Goal: Task Accomplishment & Management: Manage account settings

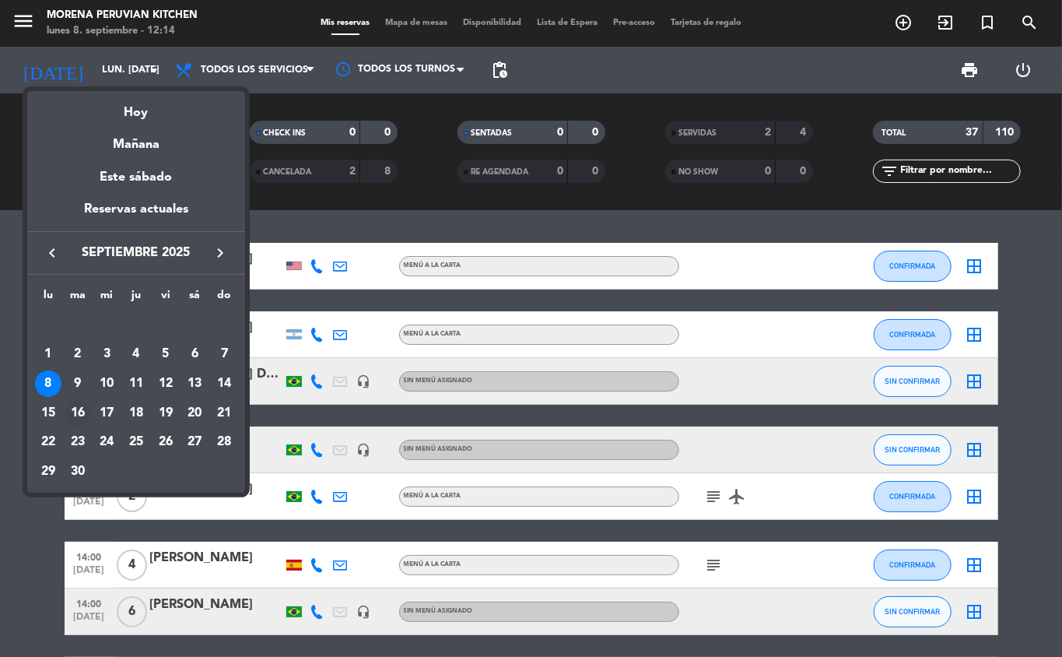
click at [79, 415] on div "16" at bounding box center [78, 413] width 26 height 26
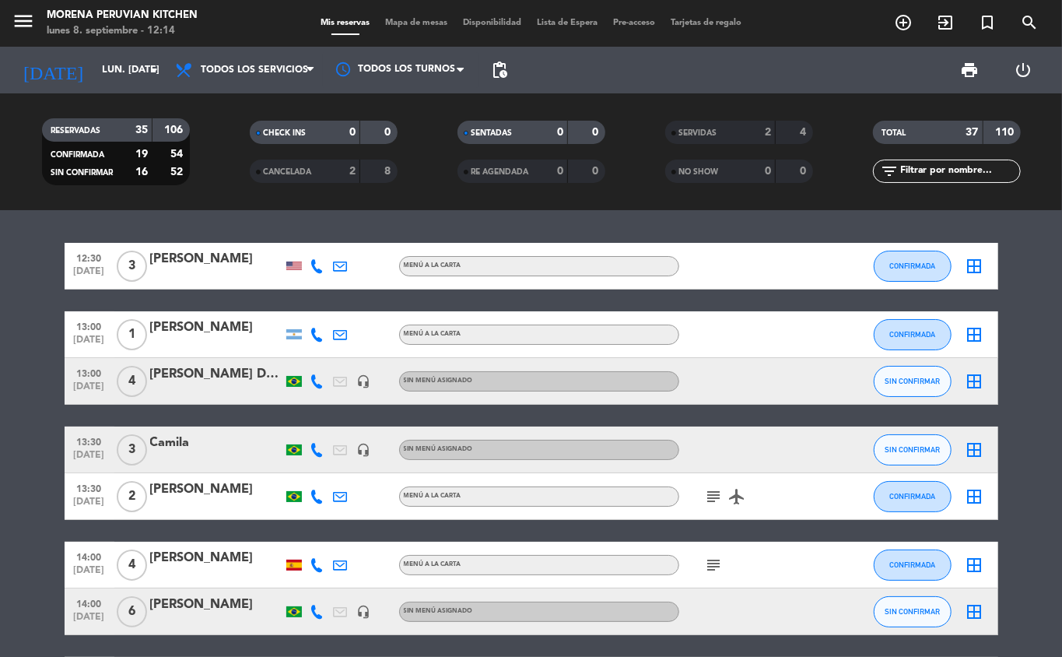
type input "[DATE] sep."
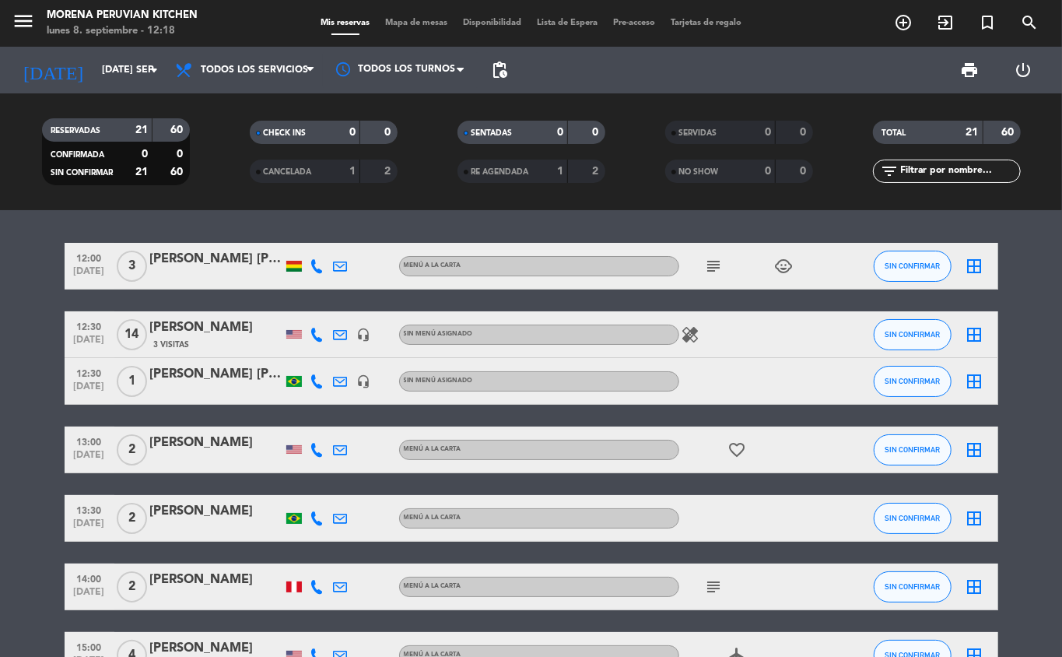
click at [209, 346] on div "3 Visitas" at bounding box center [216, 344] width 132 height 13
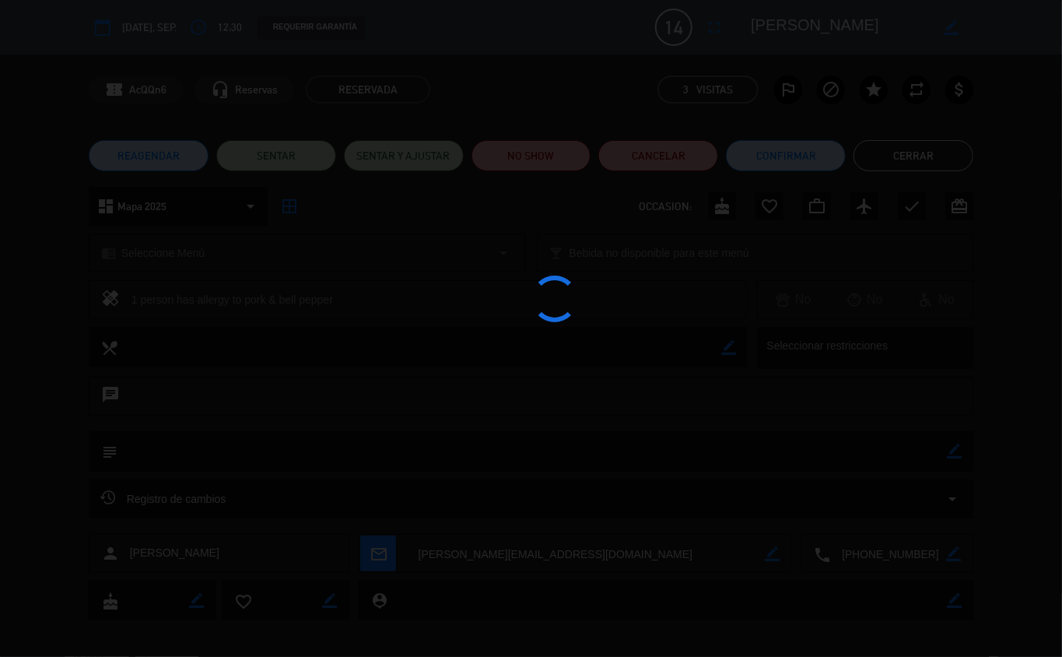
click at [216, 342] on div at bounding box center [531, 328] width 1062 height 657
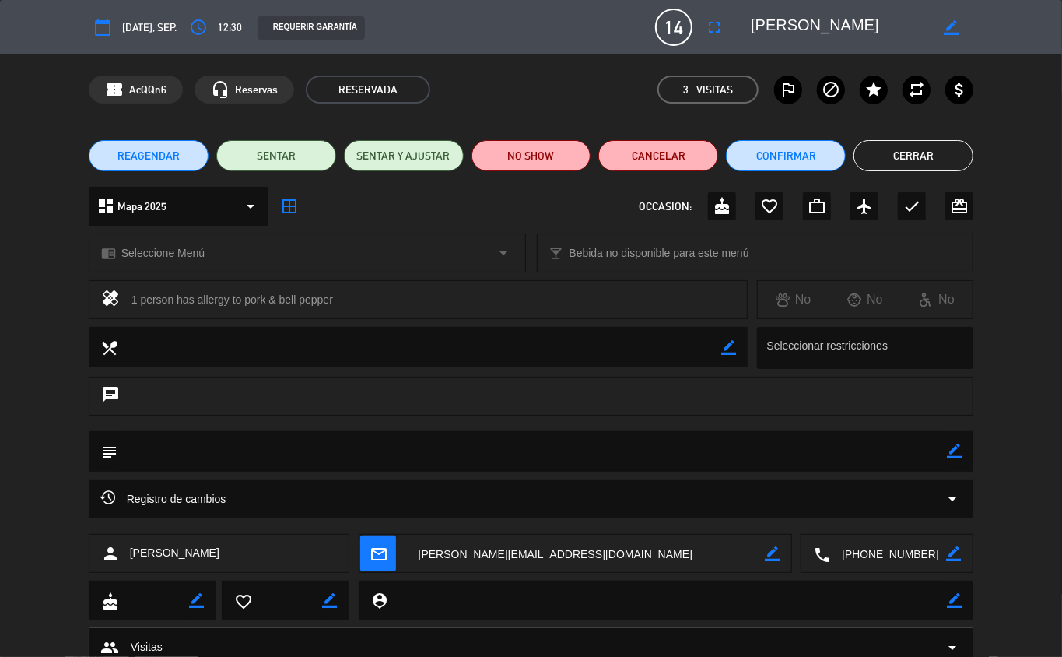
click at [956, 450] on icon "border_color" at bounding box center [954, 450] width 15 height 15
paste textarea "6 ensladas de [PERSON_NAME] (vegetarian) 4 gnocchi de [PERSON_NAME] 4 grilled t…"
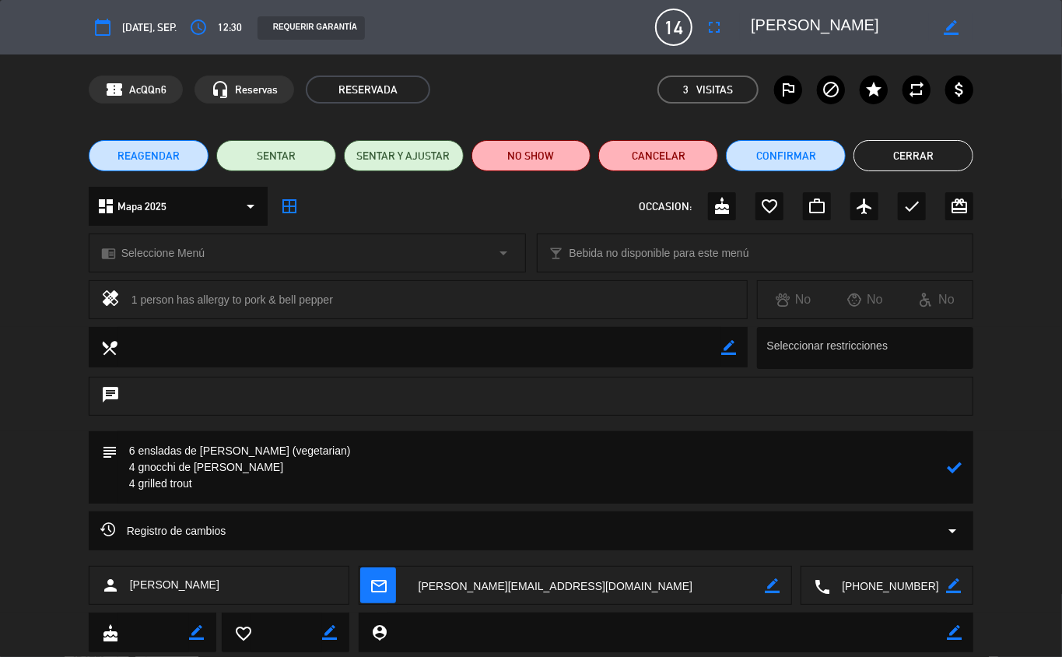
type textarea "6 ensladas de [PERSON_NAME] (vegetarian) 4 gnocchi de [PERSON_NAME] 4 grilled t…"
click at [954, 467] on icon at bounding box center [954, 467] width 15 height 15
click at [906, 159] on button "Cerrar" at bounding box center [914, 155] width 120 height 31
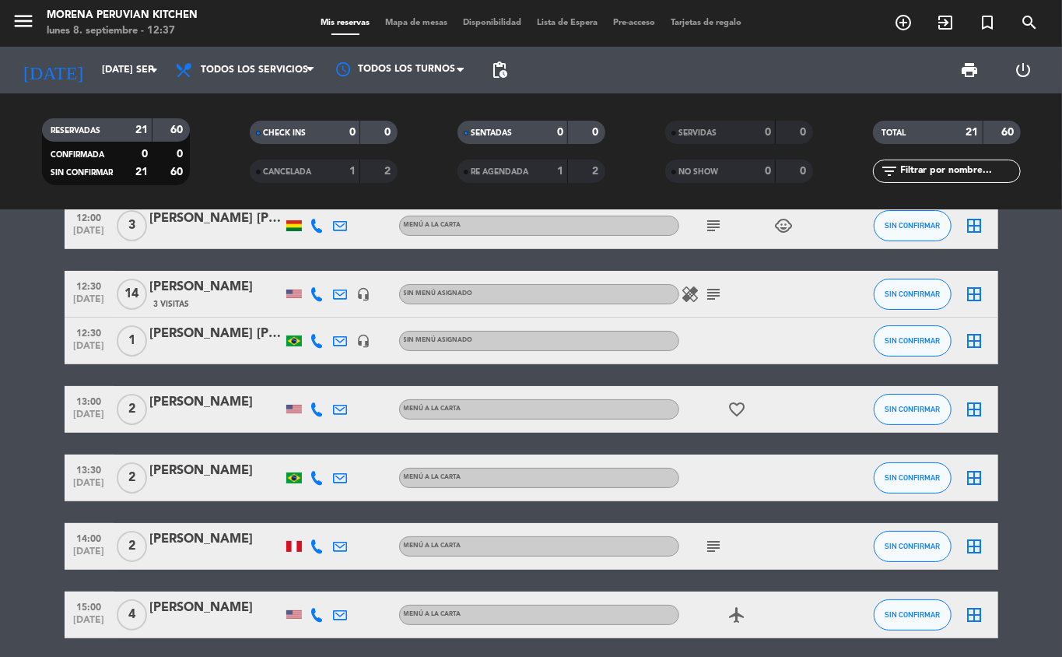
scroll to position [37, 0]
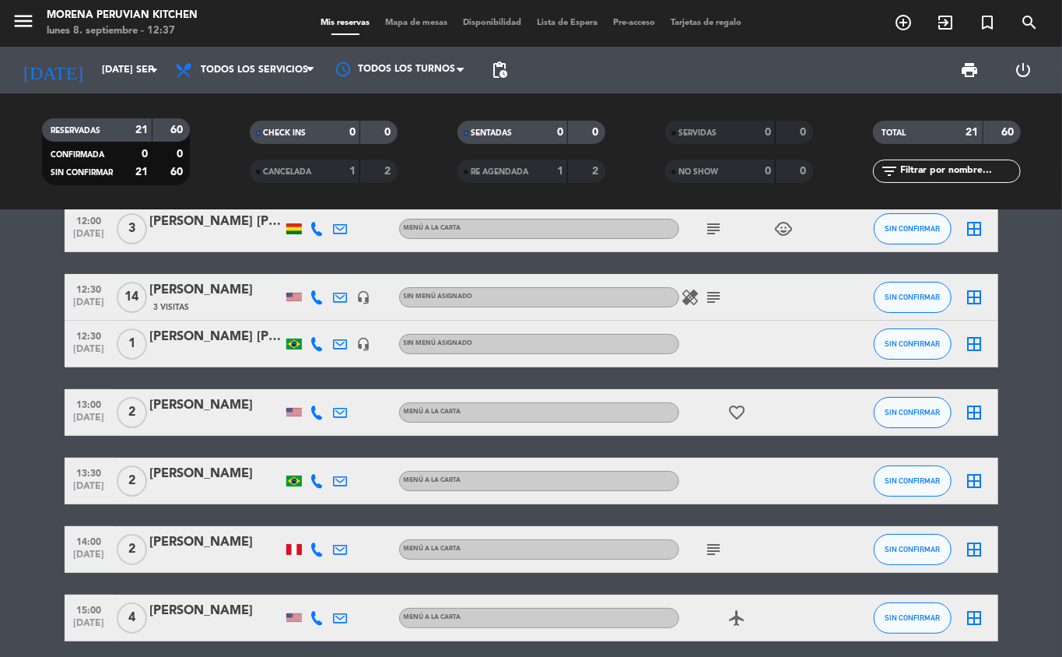
click at [906, 20] on icon "add_circle_outline" at bounding box center [903, 22] width 19 height 19
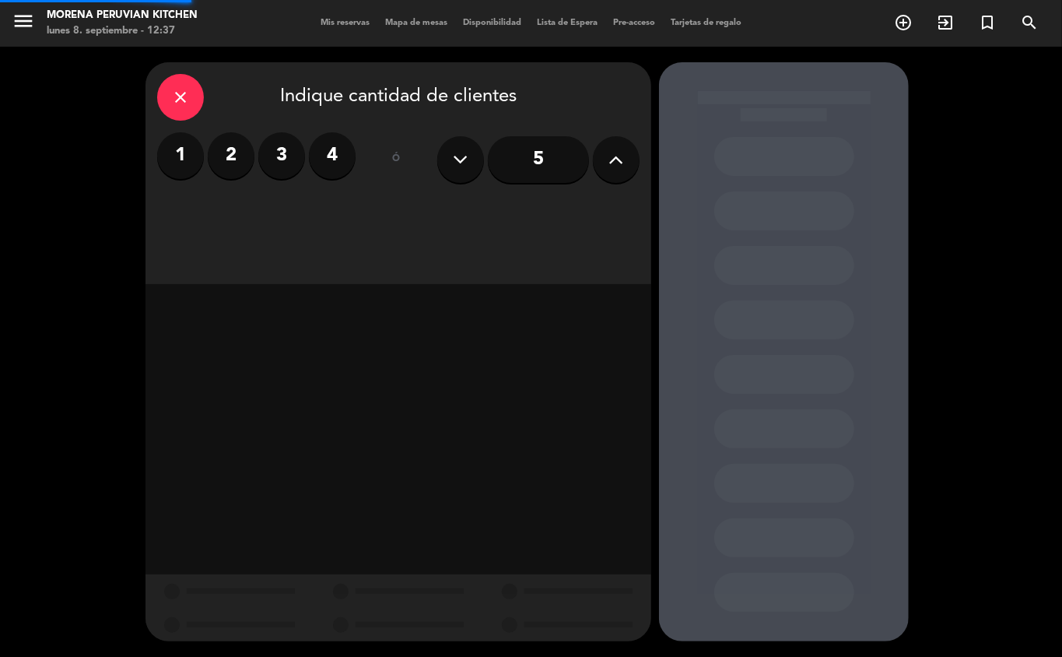
click at [219, 148] on label "2" at bounding box center [231, 155] width 47 height 47
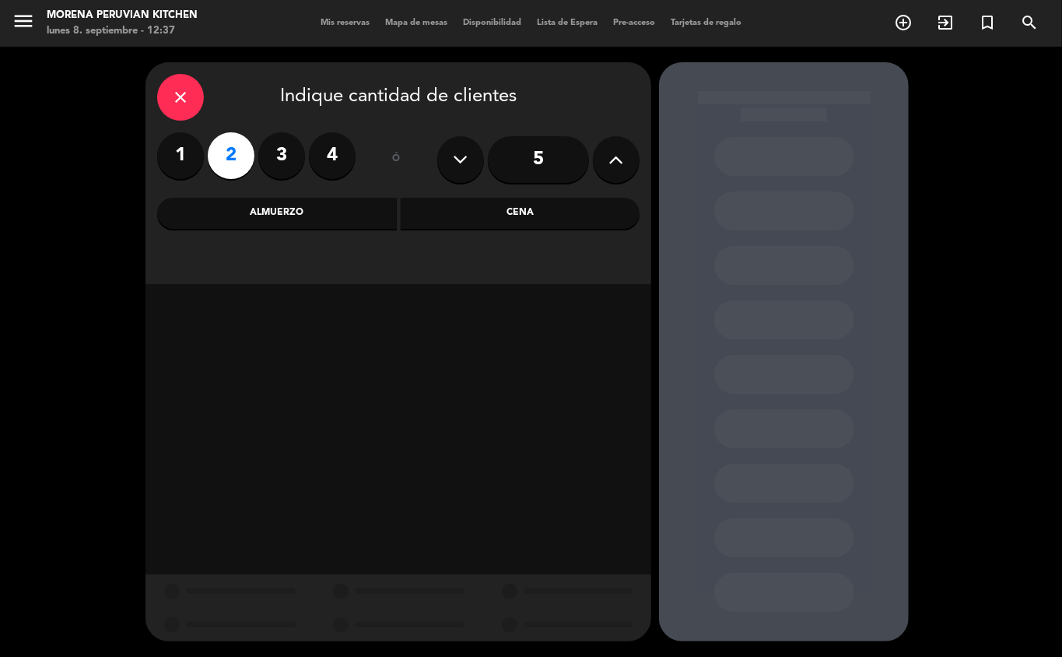
click at [299, 209] on div "Almuerzo" at bounding box center [277, 213] width 240 height 31
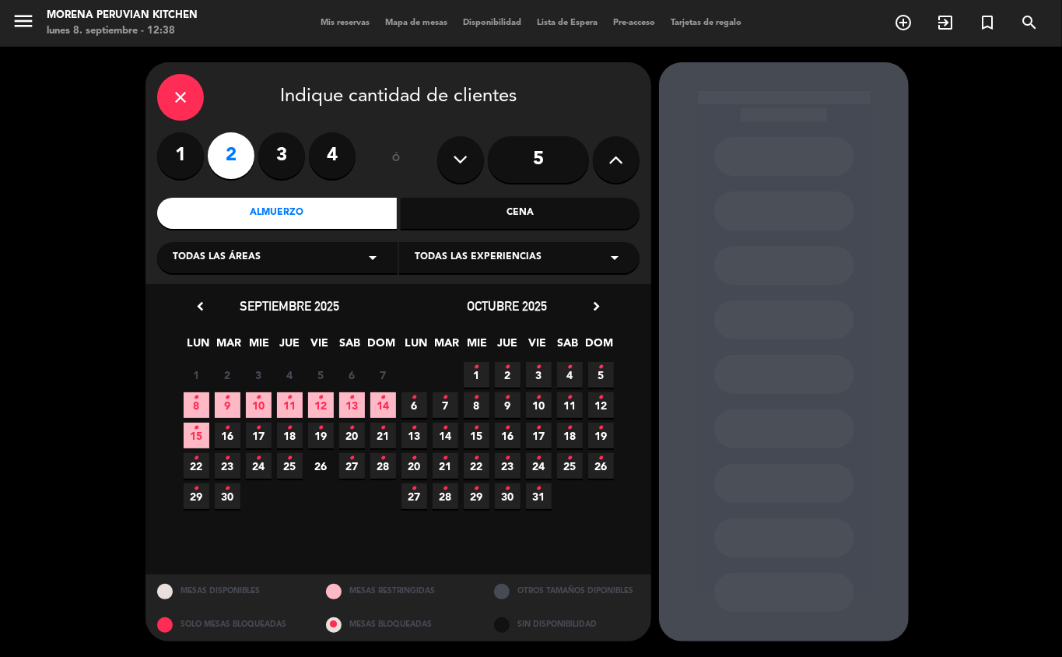
click at [198, 395] on icon "•" at bounding box center [196, 397] width 5 height 25
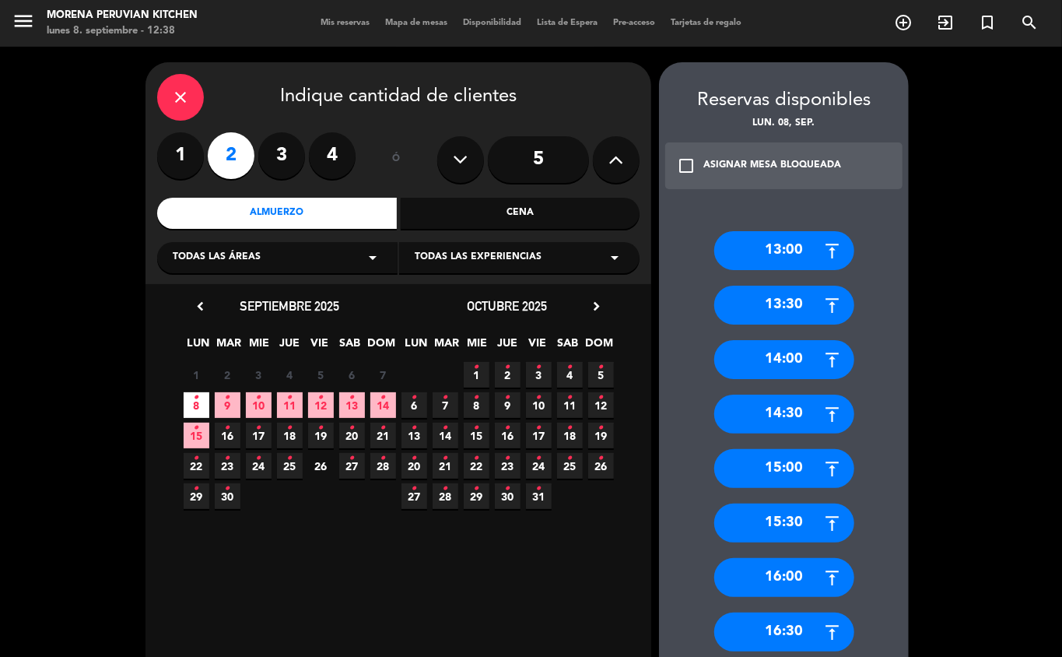
click at [788, 262] on div "13:00" at bounding box center [784, 250] width 140 height 39
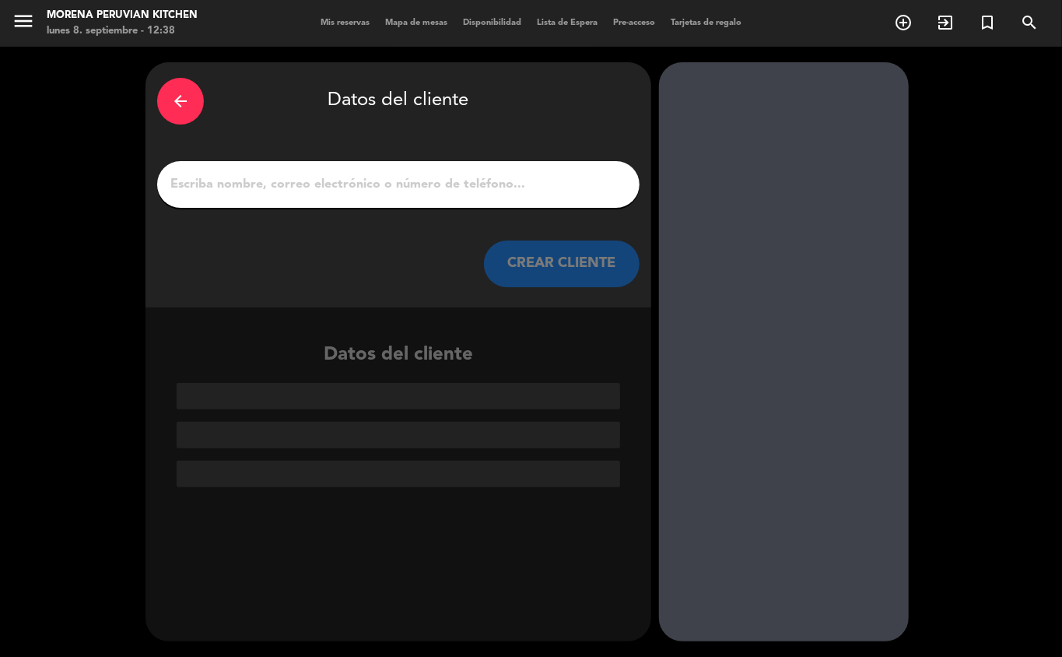
click at [417, 187] on input "1" at bounding box center [398, 185] width 459 height 22
type input "F"
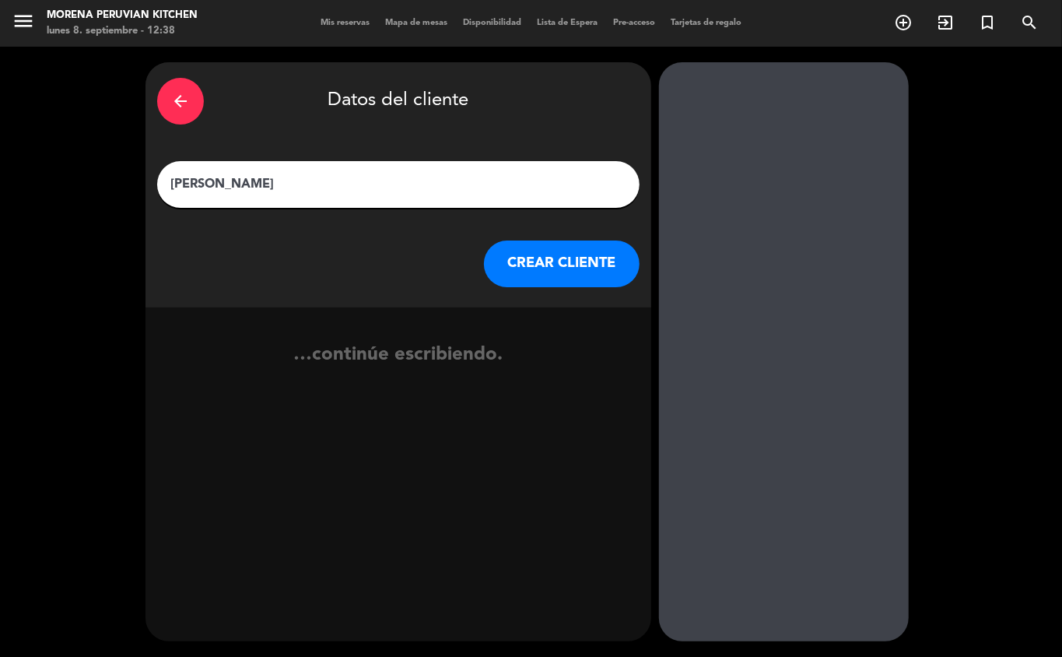
type input "[PERSON_NAME]"
click at [568, 279] on button "CREAR CLIENTE" at bounding box center [562, 263] width 156 height 47
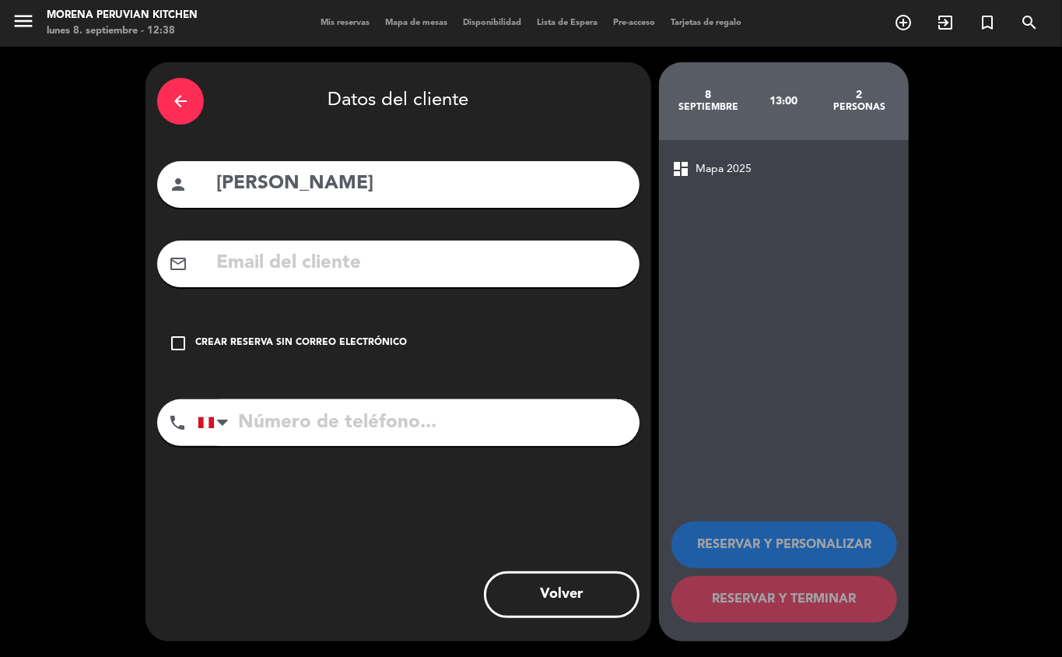
click at [333, 350] on div "Crear reserva sin correo electrónico" at bounding box center [301, 343] width 212 height 16
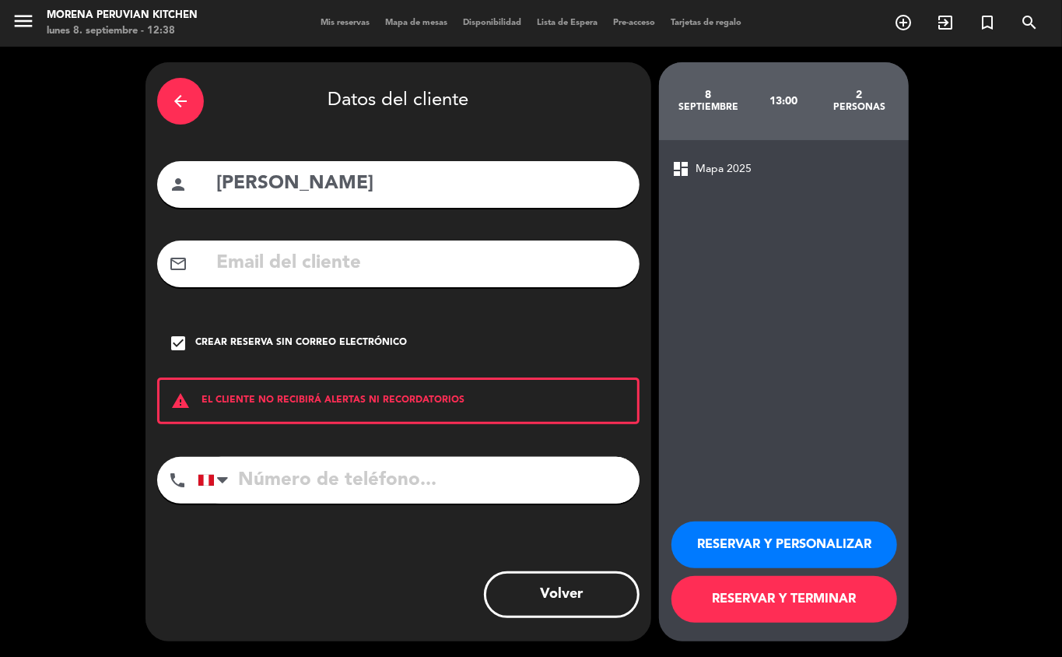
click at [341, 486] on input "tel" at bounding box center [419, 480] width 442 height 47
type input "987958442"
click at [794, 601] on button "RESERVAR Y TERMINAR" at bounding box center [784, 599] width 226 height 47
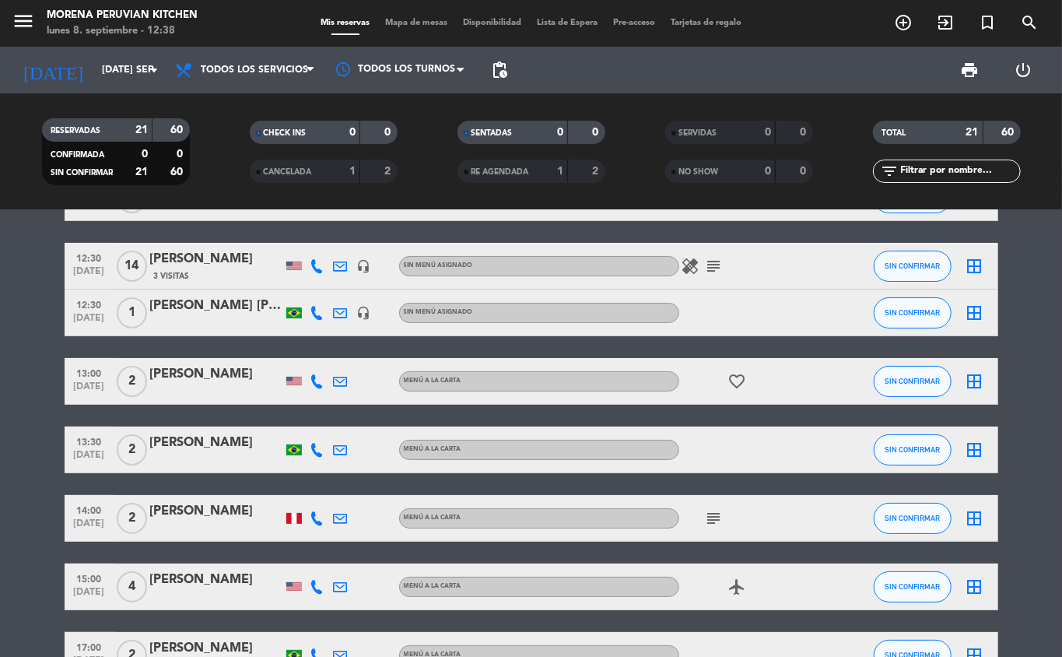
scroll to position [67, 0]
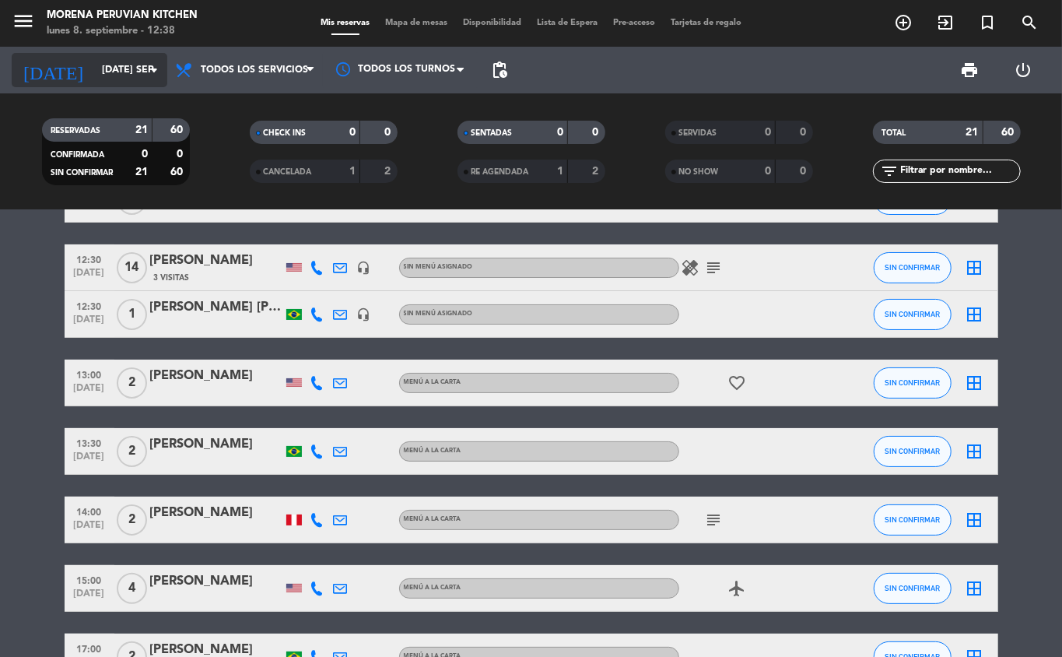
click at [156, 70] on icon "arrow_drop_down" at bounding box center [154, 70] width 19 height 19
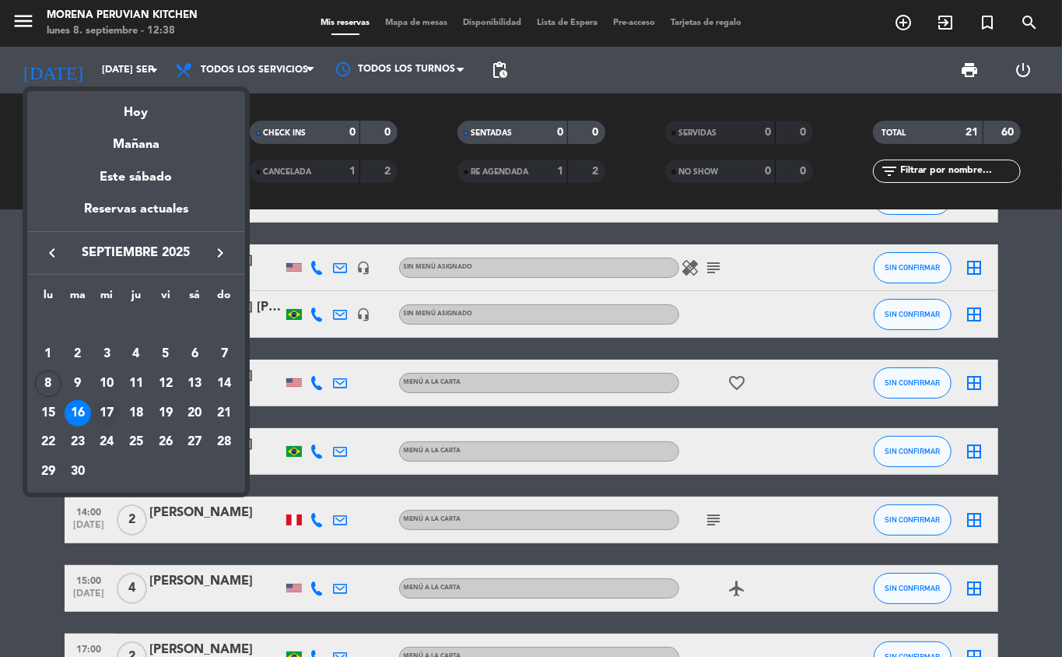
click at [101, 408] on div "17" at bounding box center [106, 413] width 26 height 26
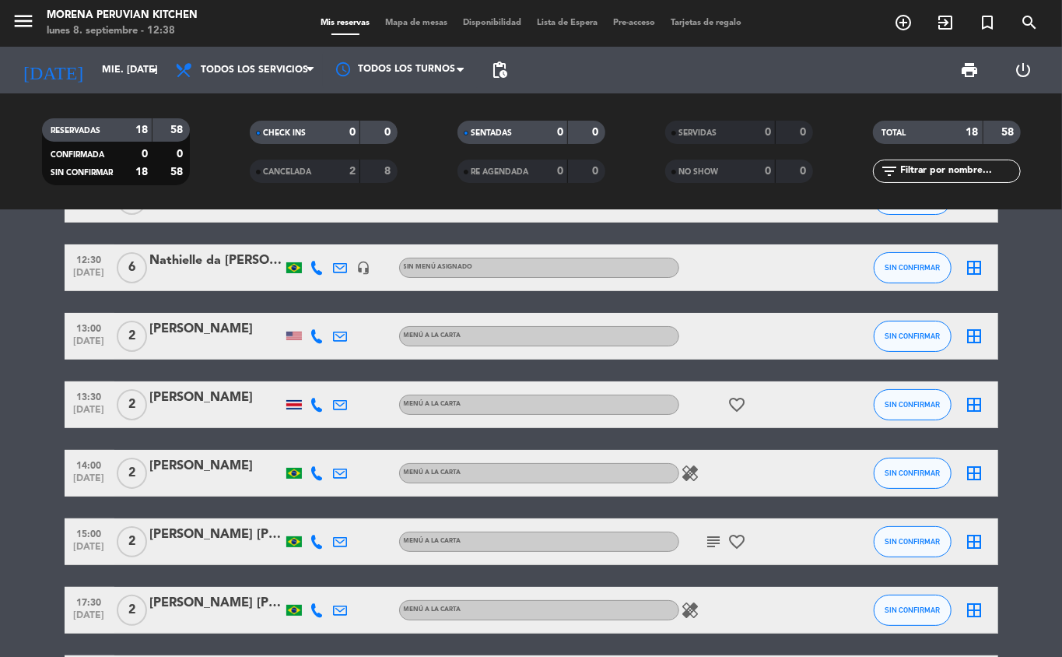
click at [222, 275] on div at bounding box center [216, 278] width 132 height 12
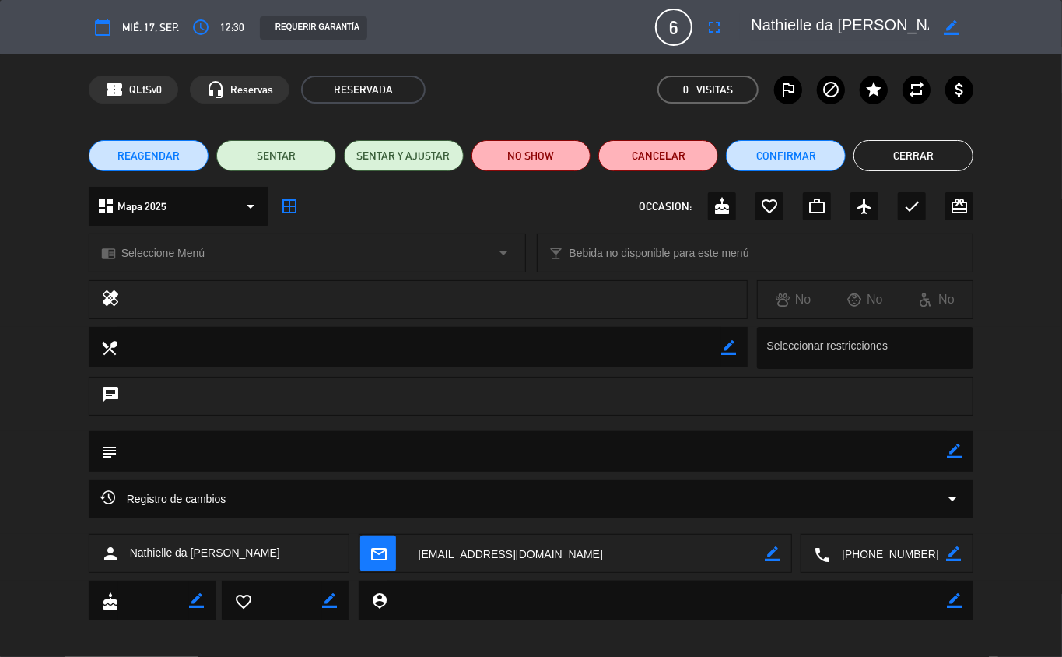
click at [913, 154] on button "Cerrar" at bounding box center [914, 155] width 120 height 31
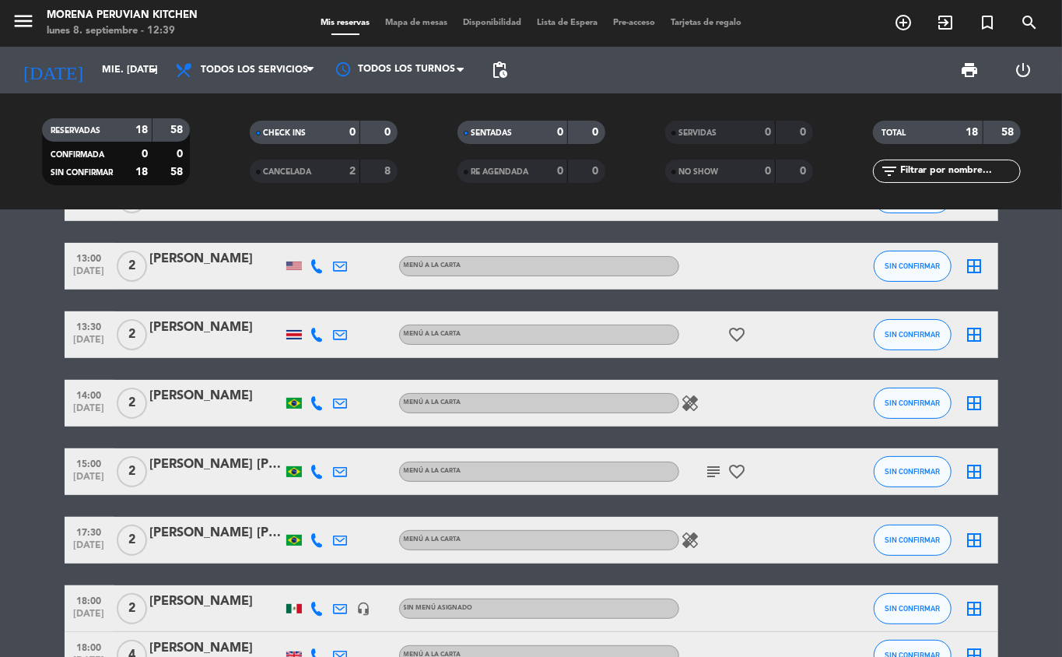
scroll to position [0, 0]
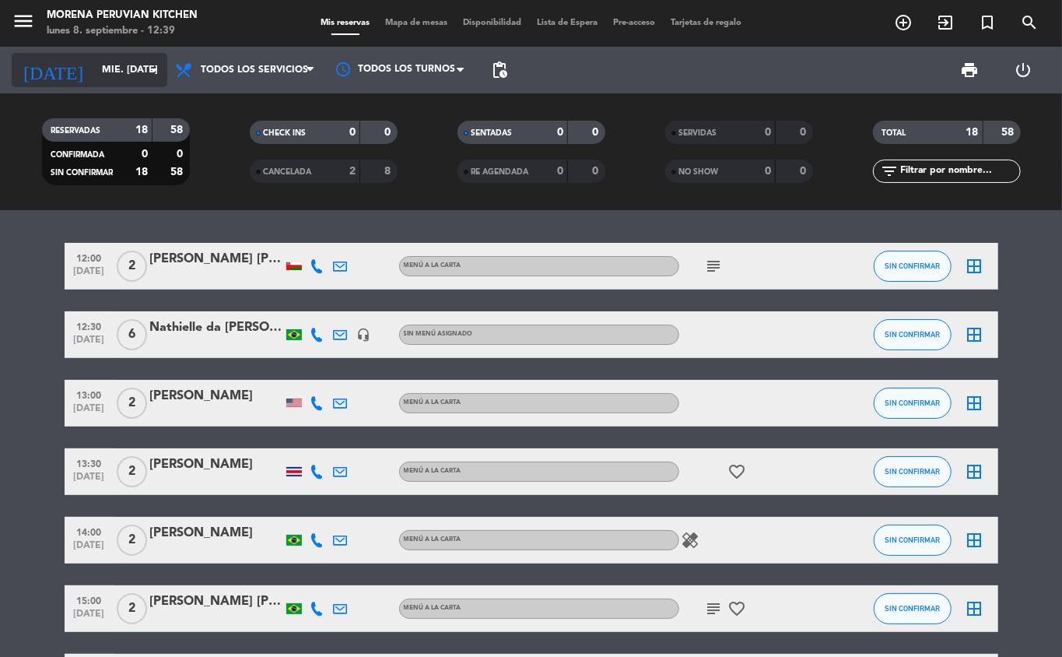
click at [135, 70] on input "mié. [DATE]" at bounding box center [159, 70] width 131 height 26
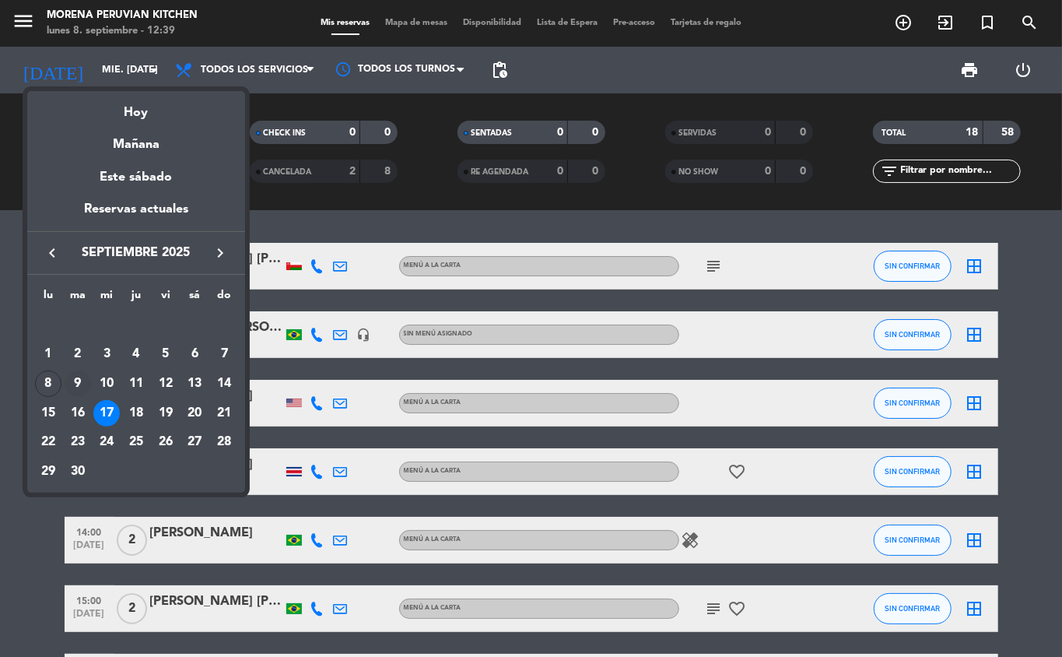
click at [78, 384] on div "9" at bounding box center [78, 383] width 26 height 26
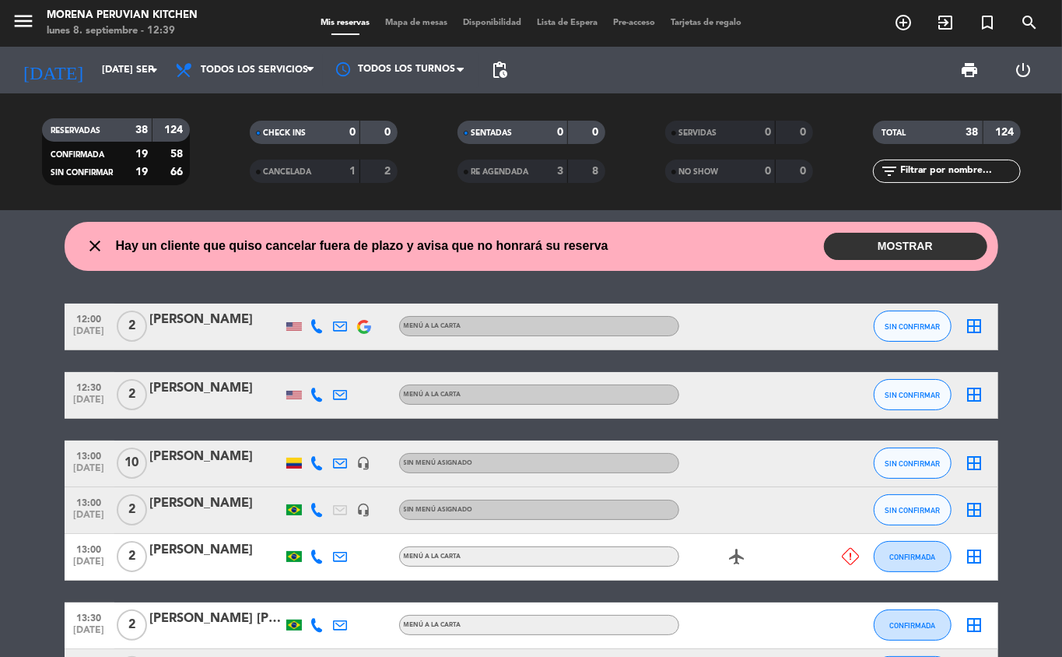
click at [906, 246] on button "MOSTRAR" at bounding box center [905, 246] width 163 height 27
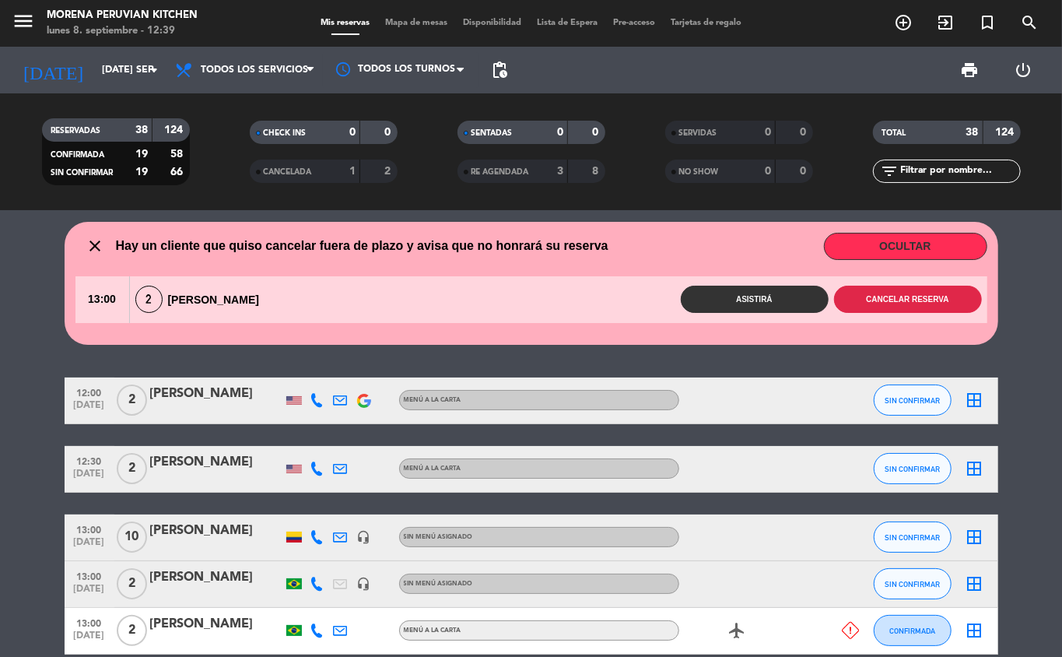
click at [929, 300] on button "Cancelar reserva" at bounding box center [908, 299] width 148 height 27
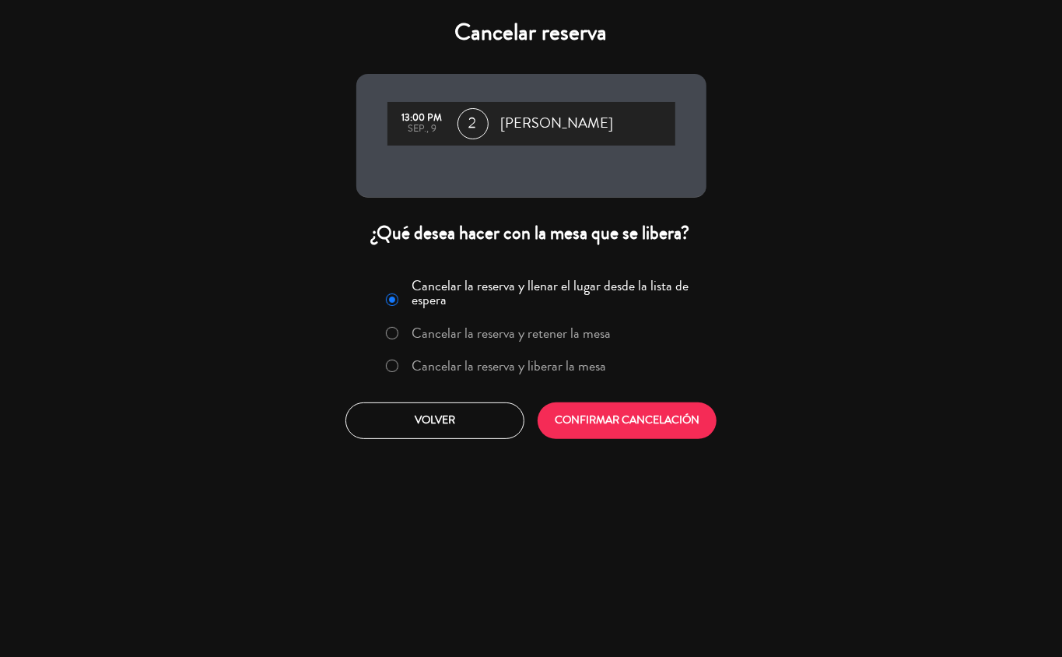
click at [548, 367] on label "Cancelar la reserva y liberar la mesa" at bounding box center [509, 366] width 195 height 14
click at [636, 420] on button "CONFIRMAR CANCELACIÓN" at bounding box center [627, 420] width 179 height 37
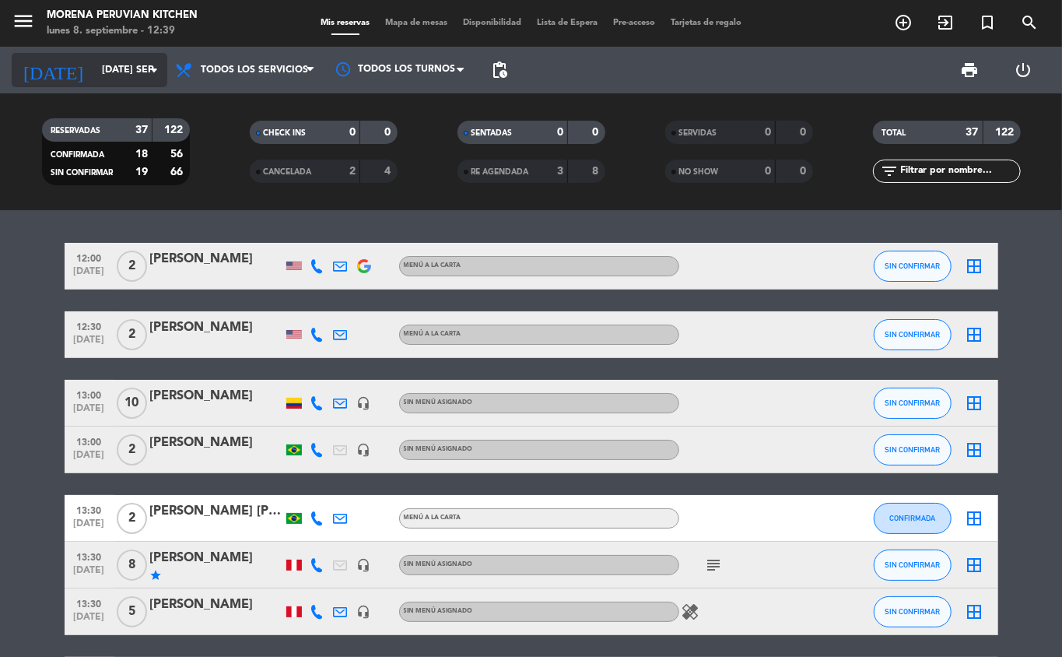
click at [118, 69] on input "[DATE] sep." at bounding box center [159, 70] width 131 height 26
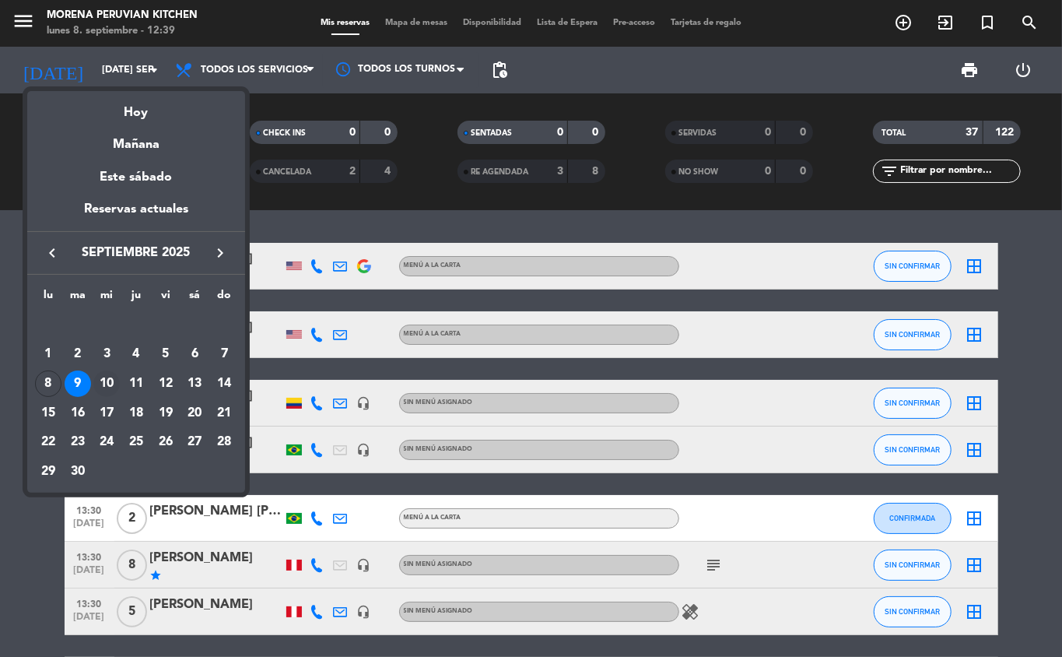
click at [107, 384] on div "10" at bounding box center [106, 383] width 26 height 26
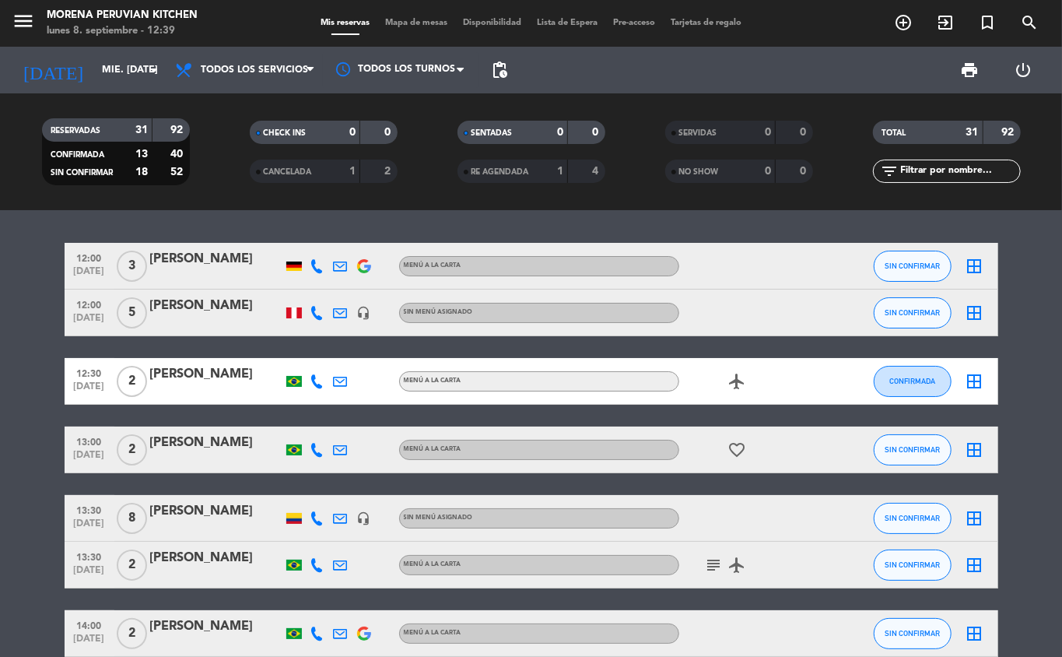
scroll to position [33, 0]
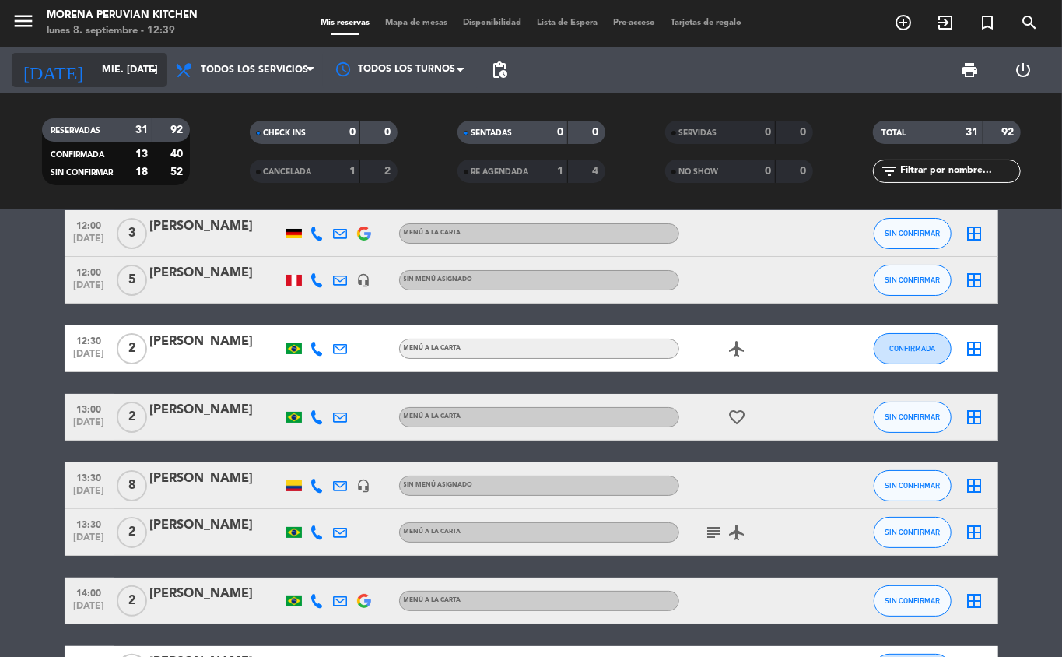
click at [126, 72] on input "mié. [DATE]" at bounding box center [159, 70] width 131 height 26
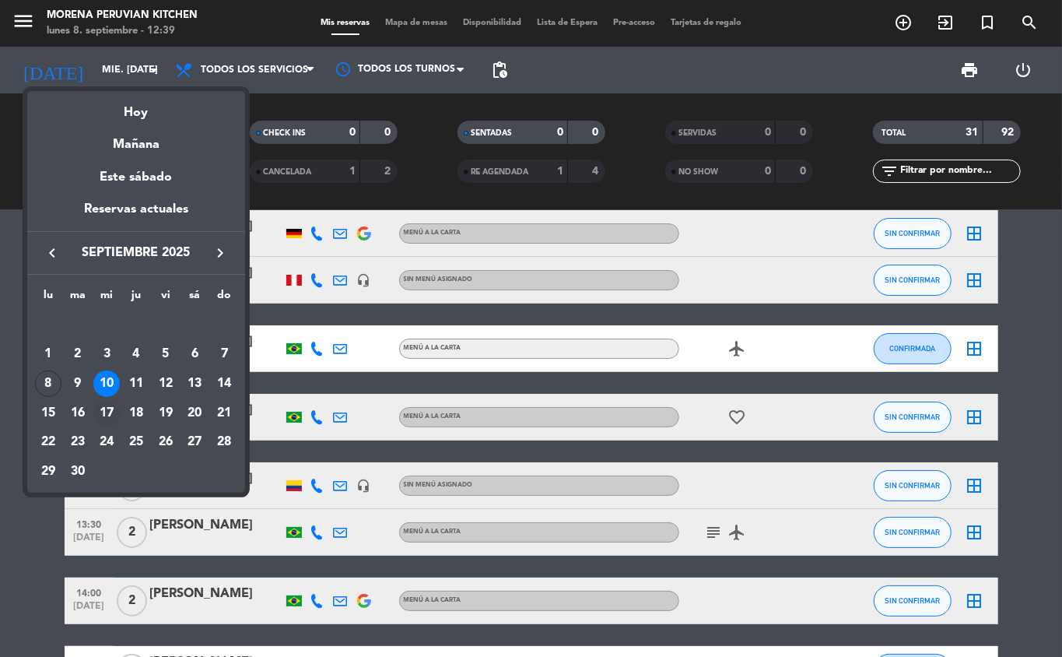
click at [104, 412] on div "17" at bounding box center [106, 413] width 26 height 26
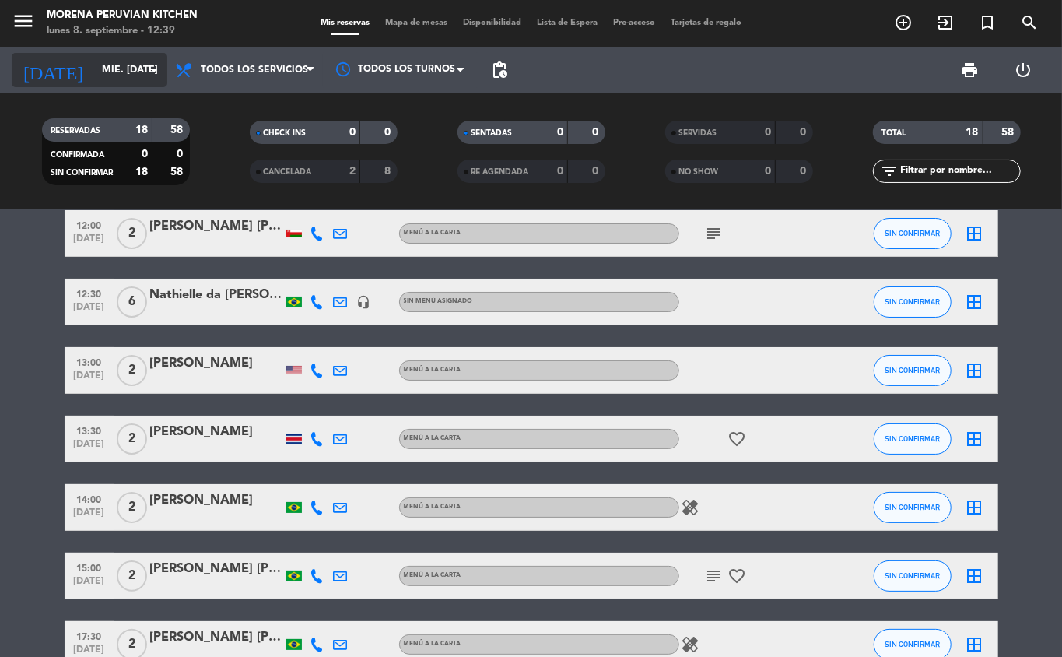
click at [95, 69] on input "mié. [DATE]" at bounding box center [159, 70] width 131 height 26
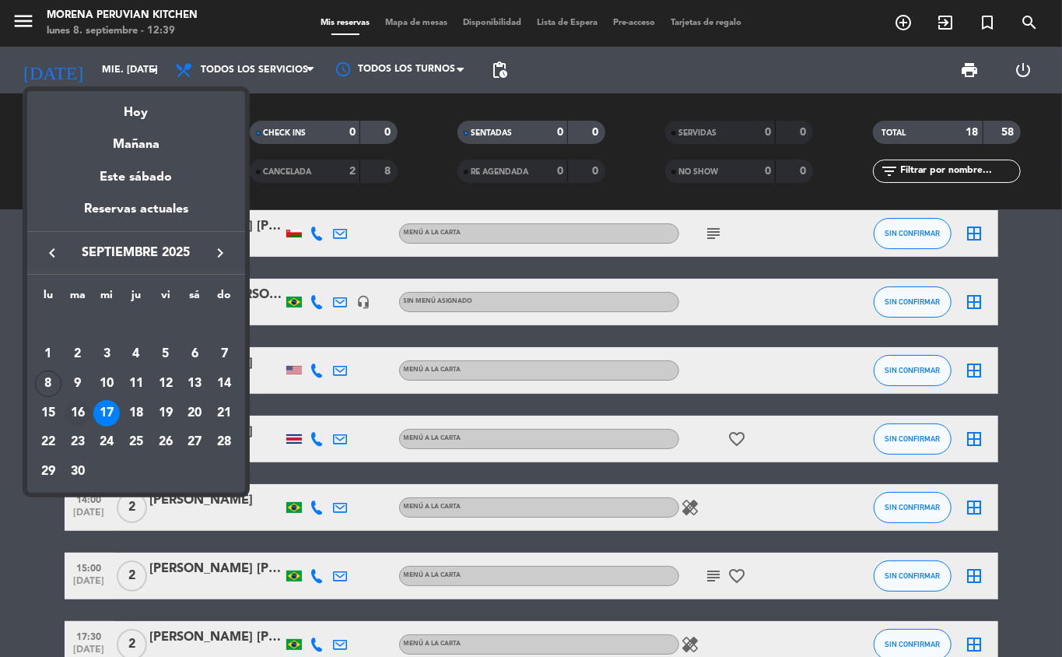
click at [82, 417] on div "16" at bounding box center [78, 413] width 26 height 26
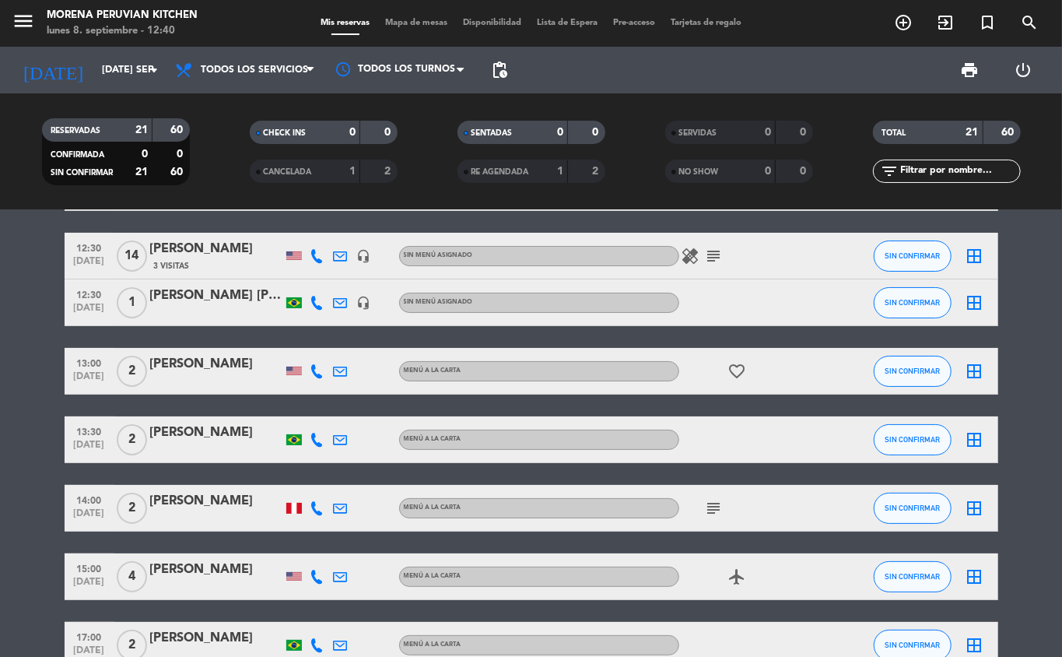
scroll to position [0, 0]
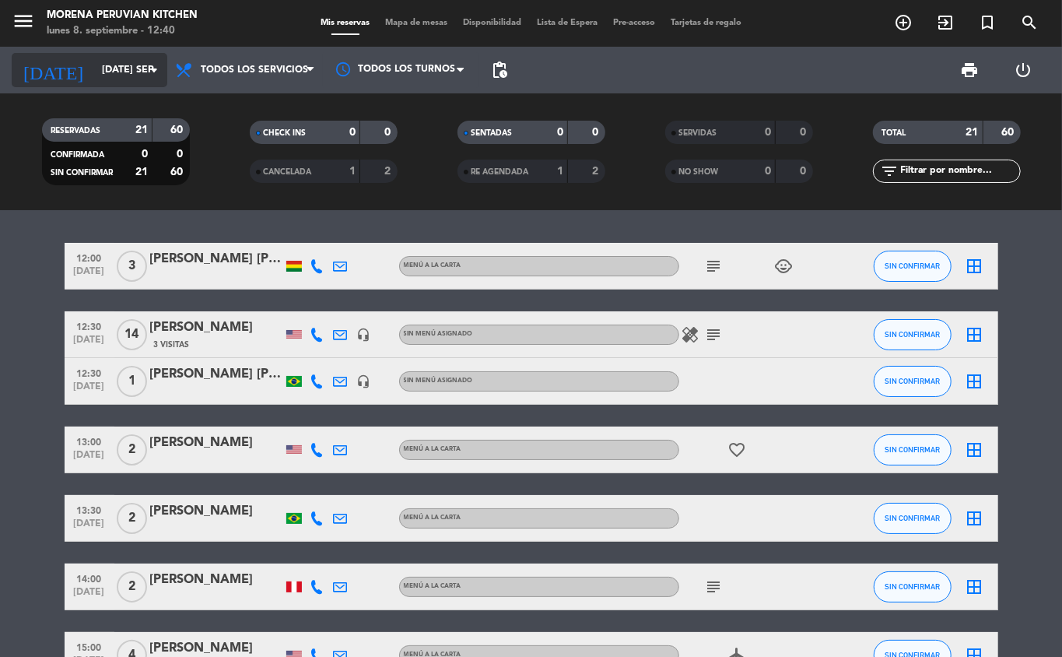
click at [132, 70] on input "[DATE] sep." at bounding box center [159, 70] width 131 height 26
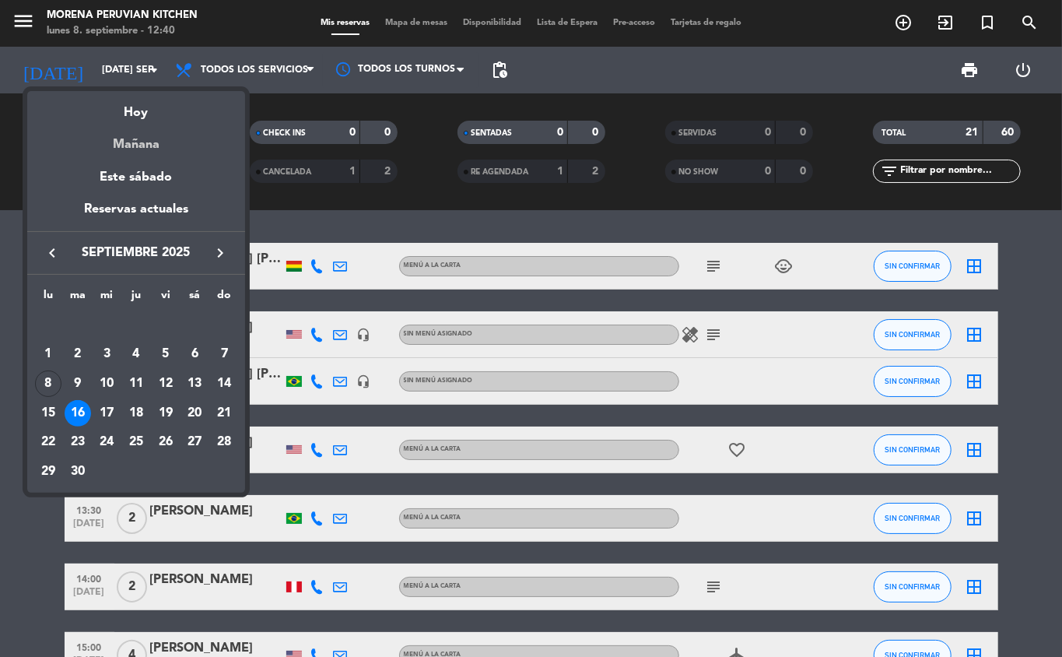
click at [142, 143] on div "Mañana" at bounding box center [136, 139] width 218 height 32
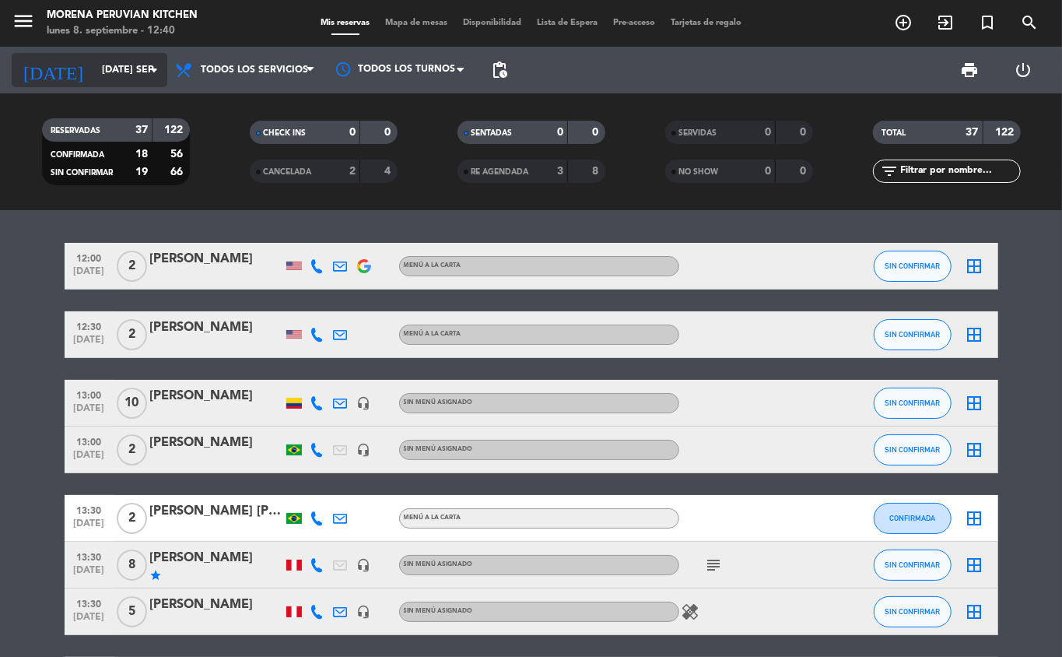
click at [125, 73] on input "[DATE] sep." at bounding box center [159, 70] width 131 height 26
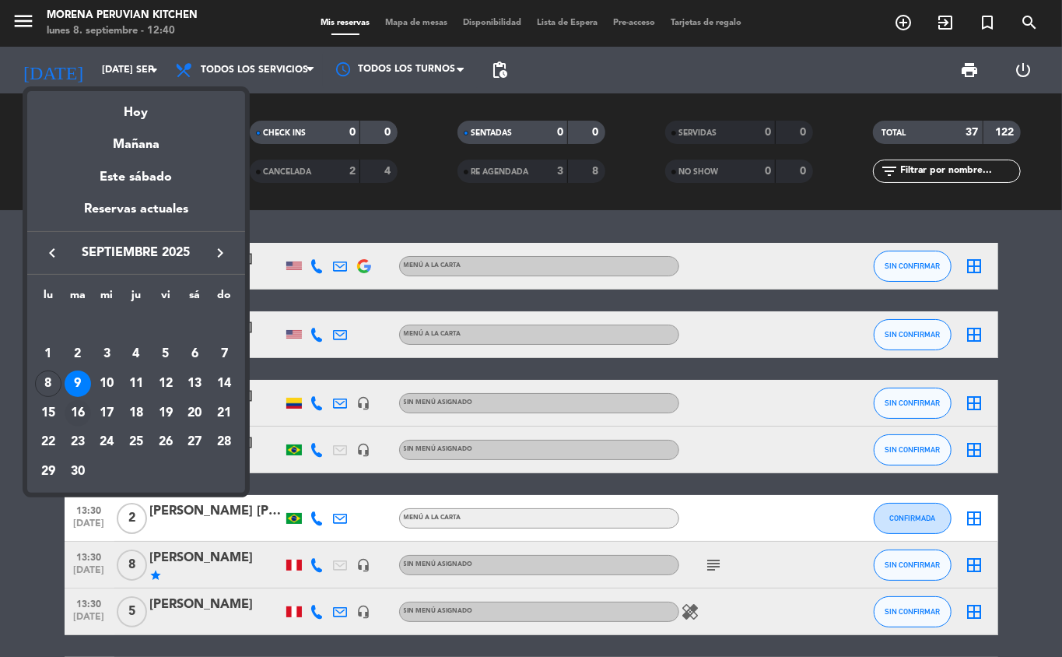
click at [79, 415] on div "16" at bounding box center [78, 413] width 26 height 26
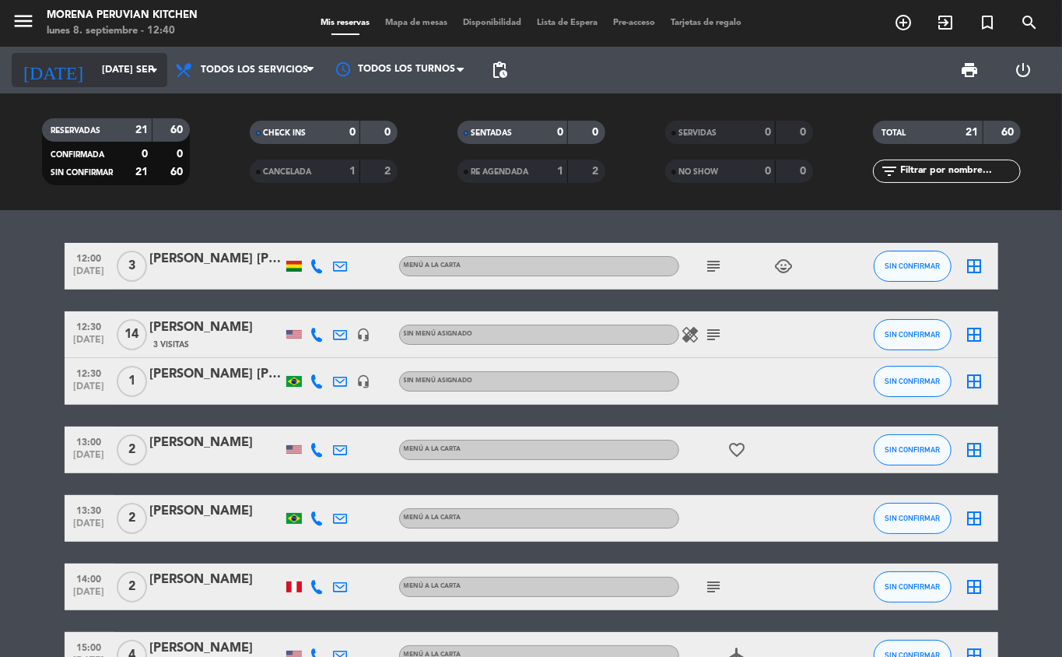
click at [150, 69] on icon "arrow_drop_down" at bounding box center [154, 70] width 19 height 19
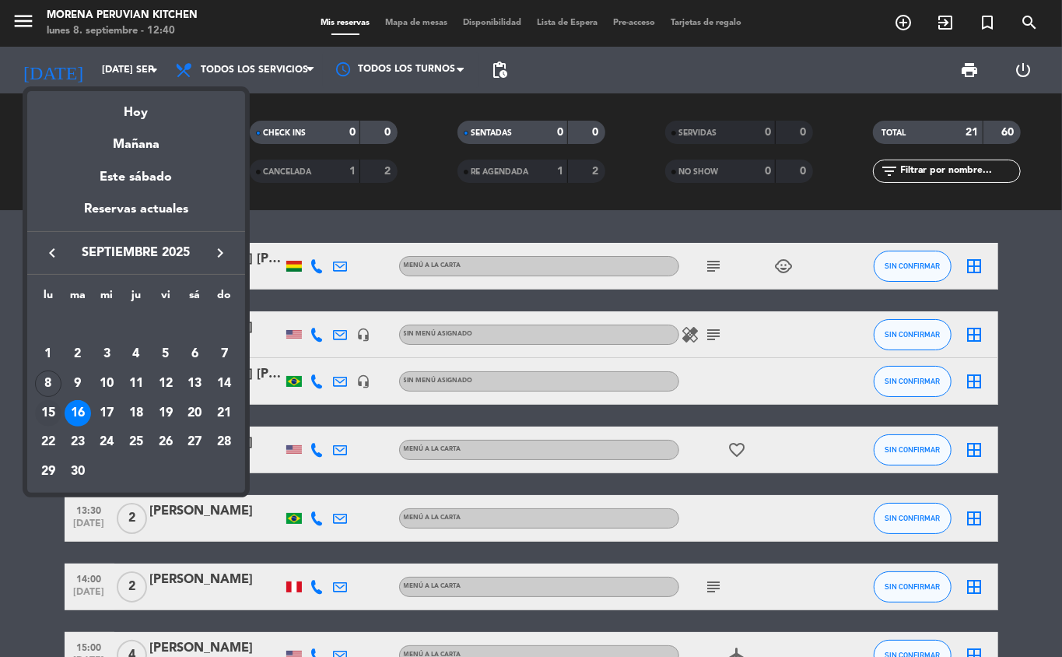
click at [45, 415] on div "15" at bounding box center [48, 413] width 26 height 26
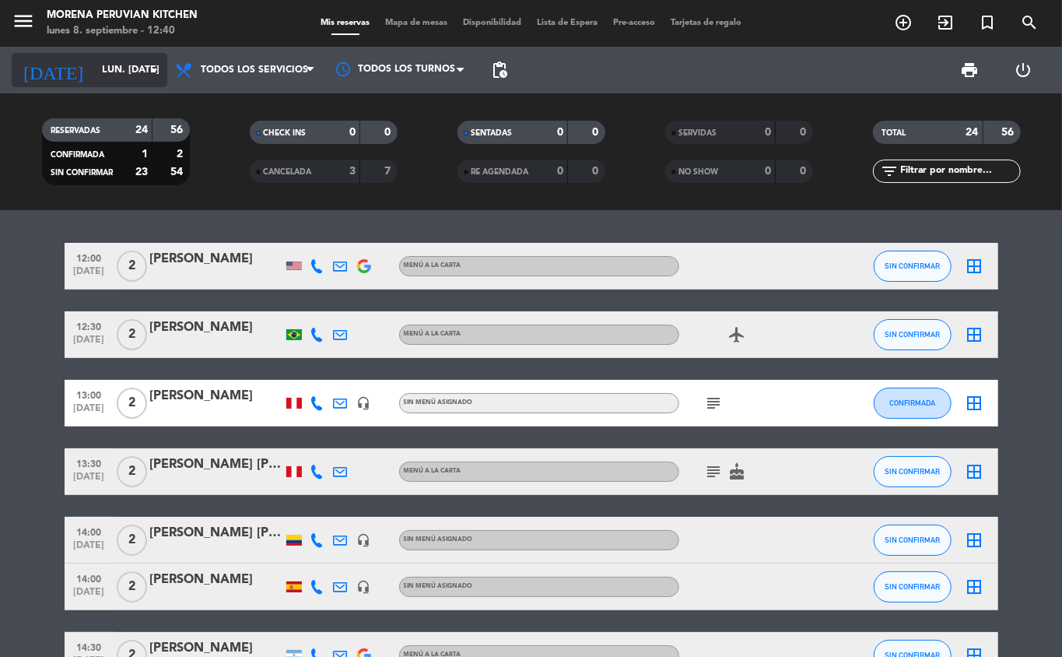
click at [135, 76] on input "lun. [DATE]" at bounding box center [159, 70] width 131 height 26
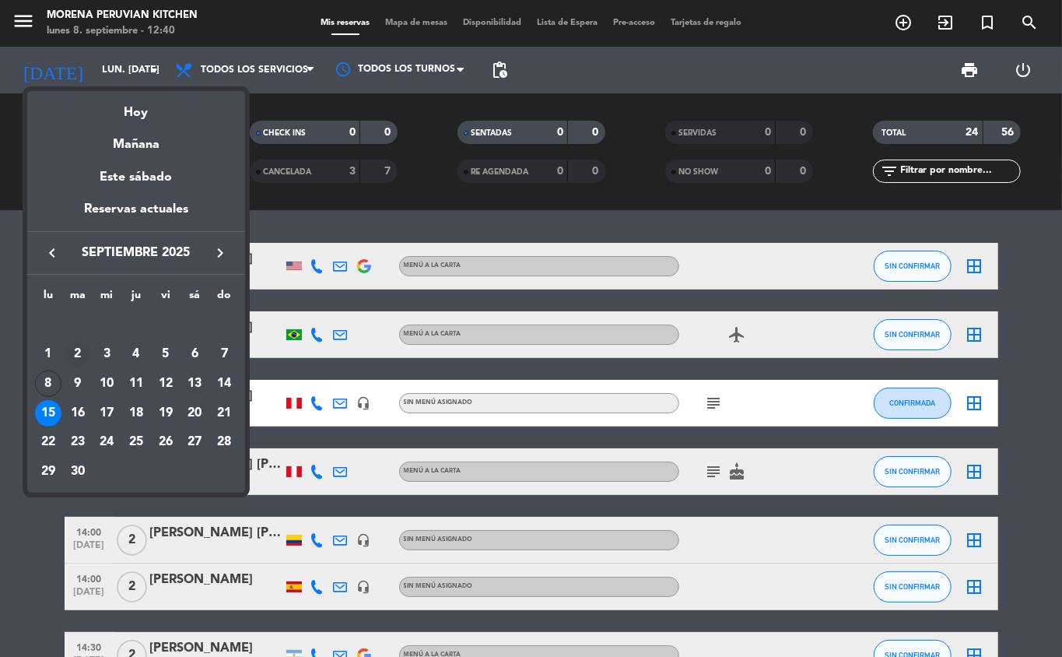
click at [78, 355] on div "2" at bounding box center [78, 354] width 26 height 26
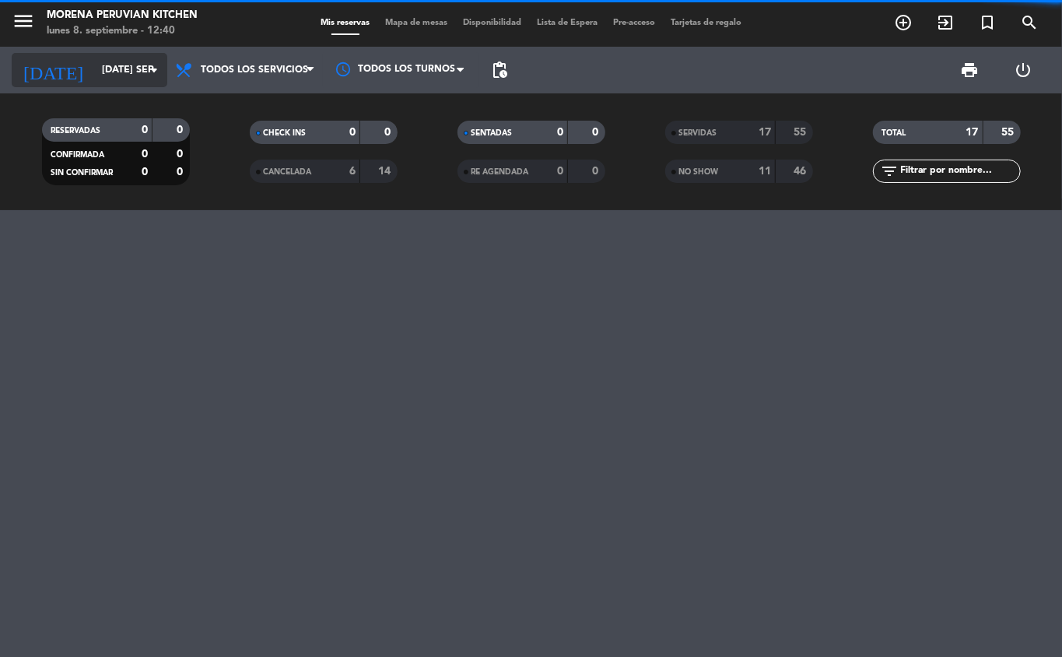
click at [141, 64] on input "[DATE] sep." at bounding box center [159, 70] width 131 height 26
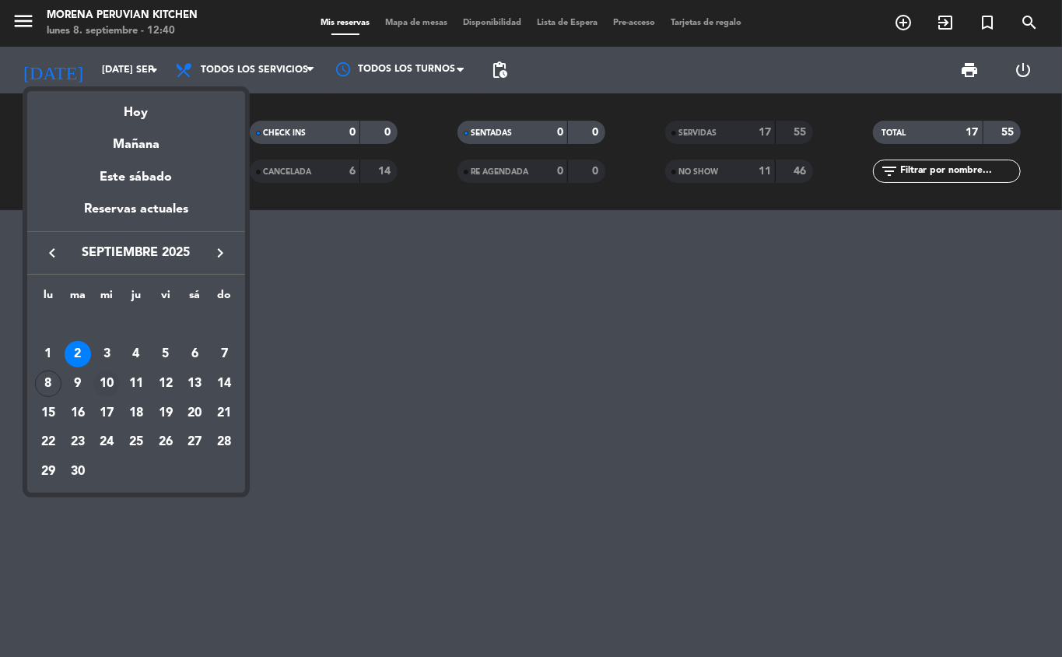
click at [107, 384] on div "10" at bounding box center [106, 383] width 26 height 26
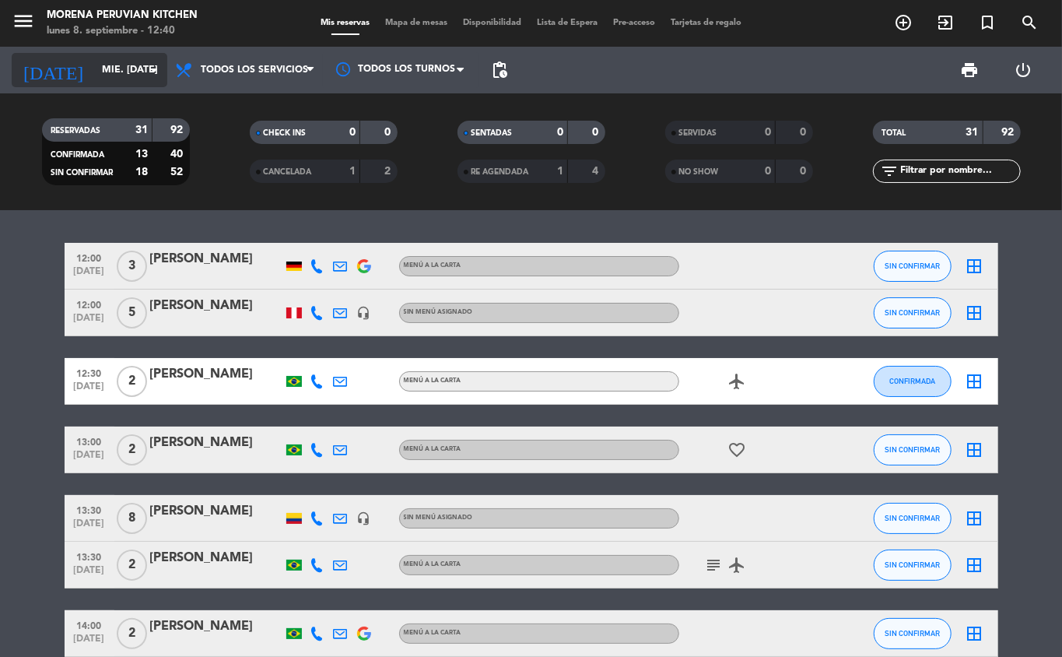
click at [126, 70] on input "mié. [DATE]" at bounding box center [159, 70] width 131 height 26
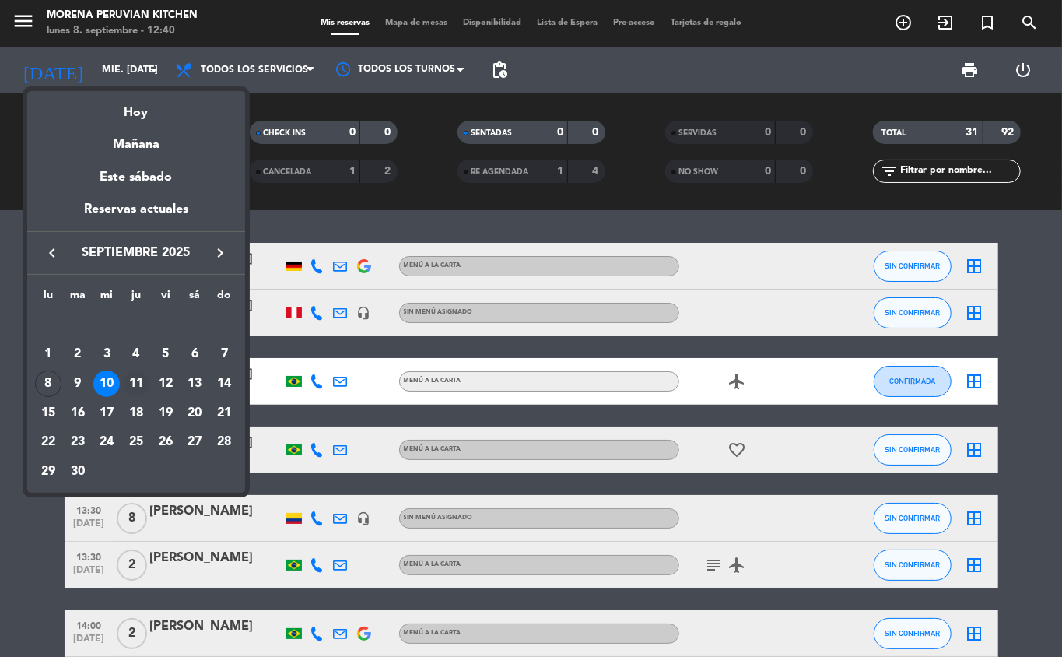
click at [135, 384] on div "11" at bounding box center [136, 383] width 26 height 26
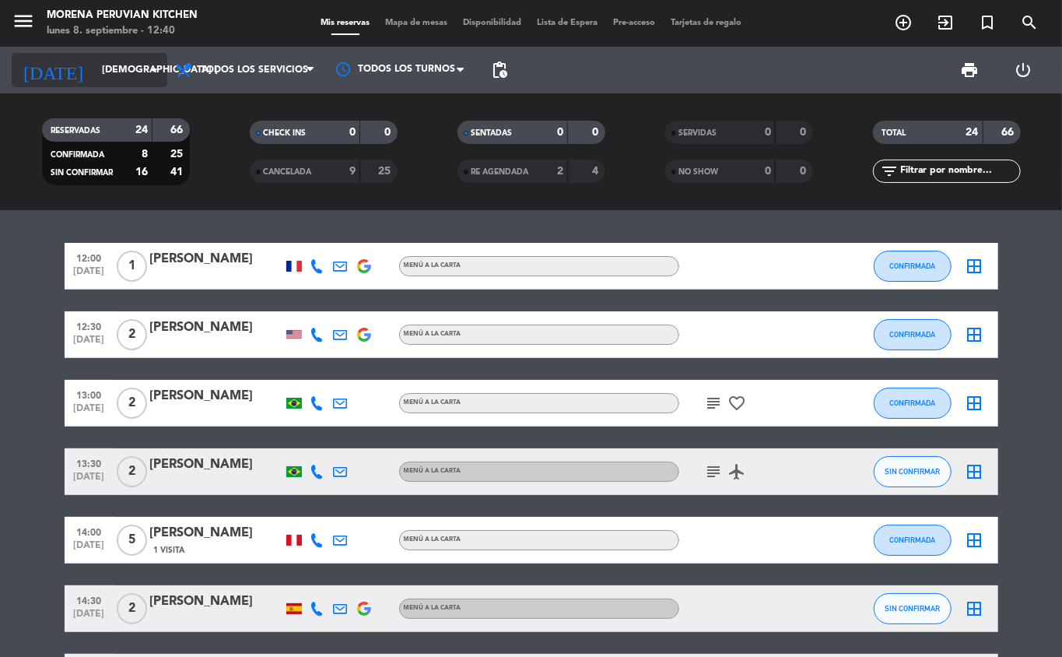
click at [124, 69] on input "[DEMOGRAPHIC_DATA] [DATE]" at bounding box center [159, 70] width 131 height 26
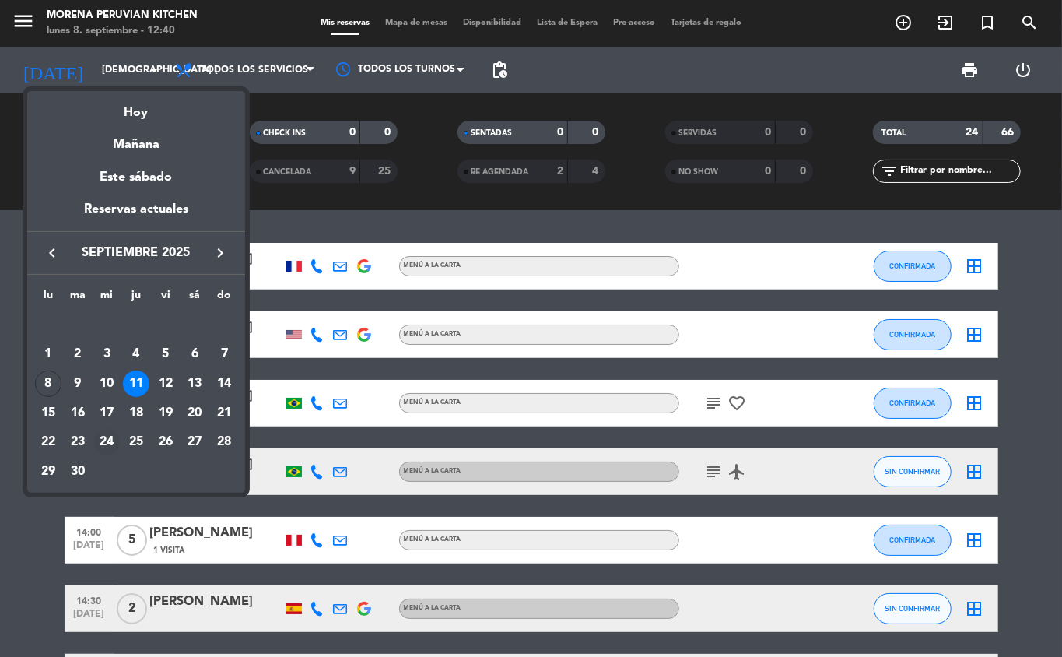
click at [109, 442] on div "24" at bounding box center [106, 442] width 26 height 26
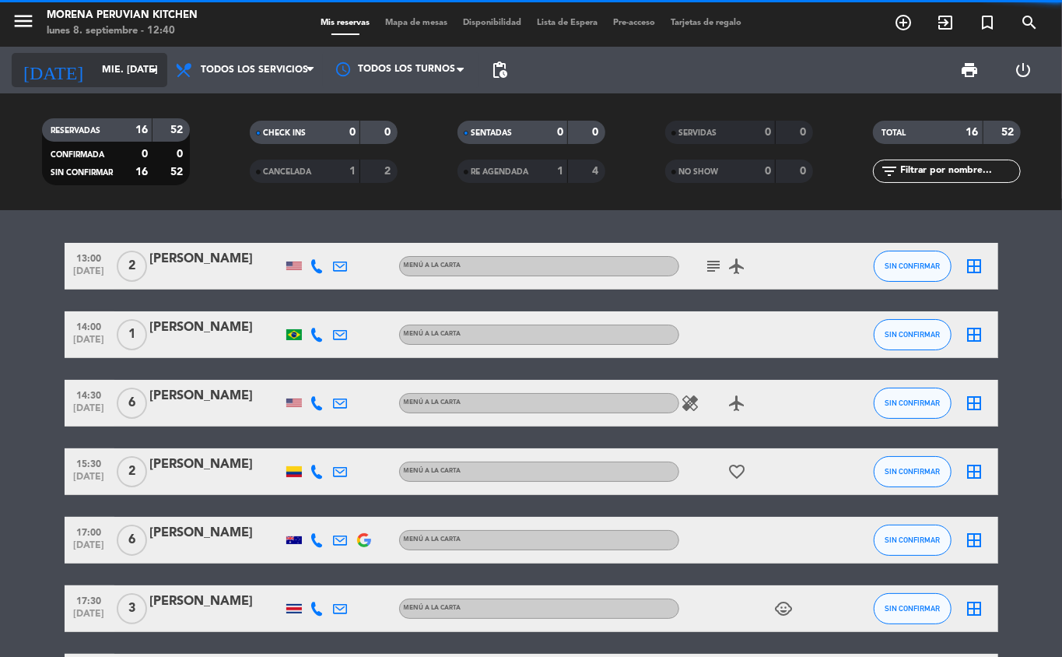
click at [126, 73] on input "mié. [DATE]" at bounding box center [159, 70] width 131 height 26
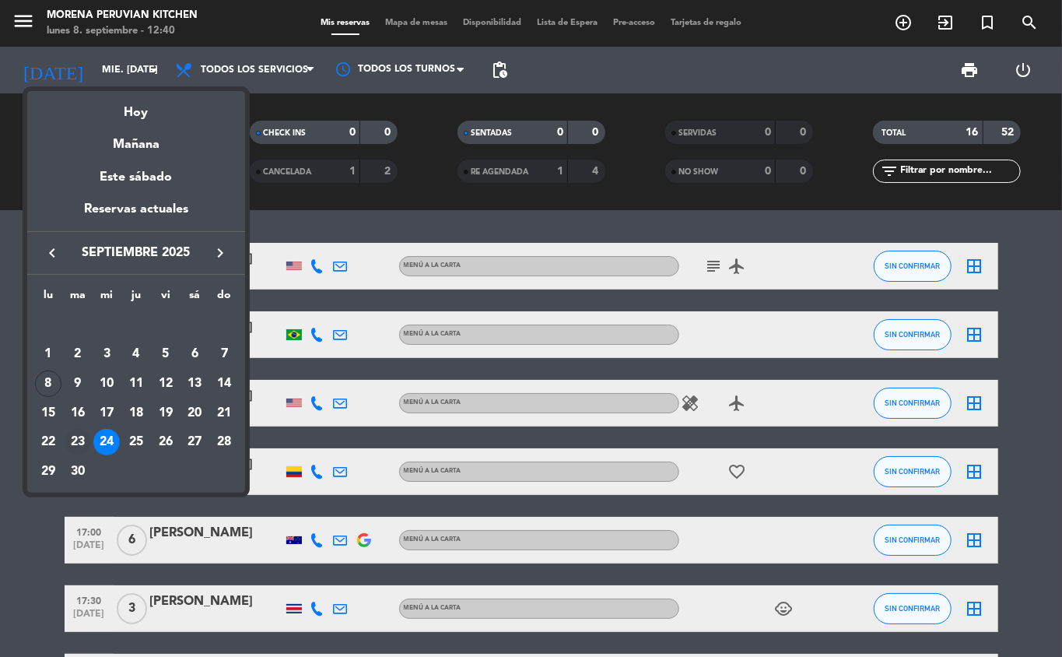
click at [76, 442] on div "23" at bounding box center [78, 442] width 26 height 26
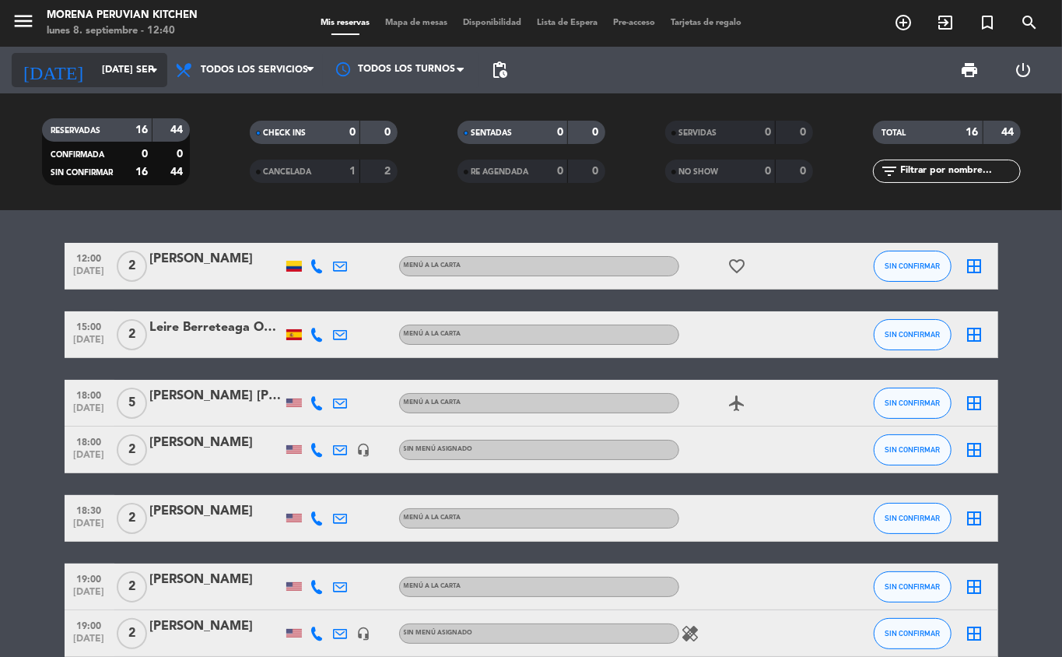
click at [140, 69] on input "[DATE] sep." at bounding box center [159, 70] width 131 height 26
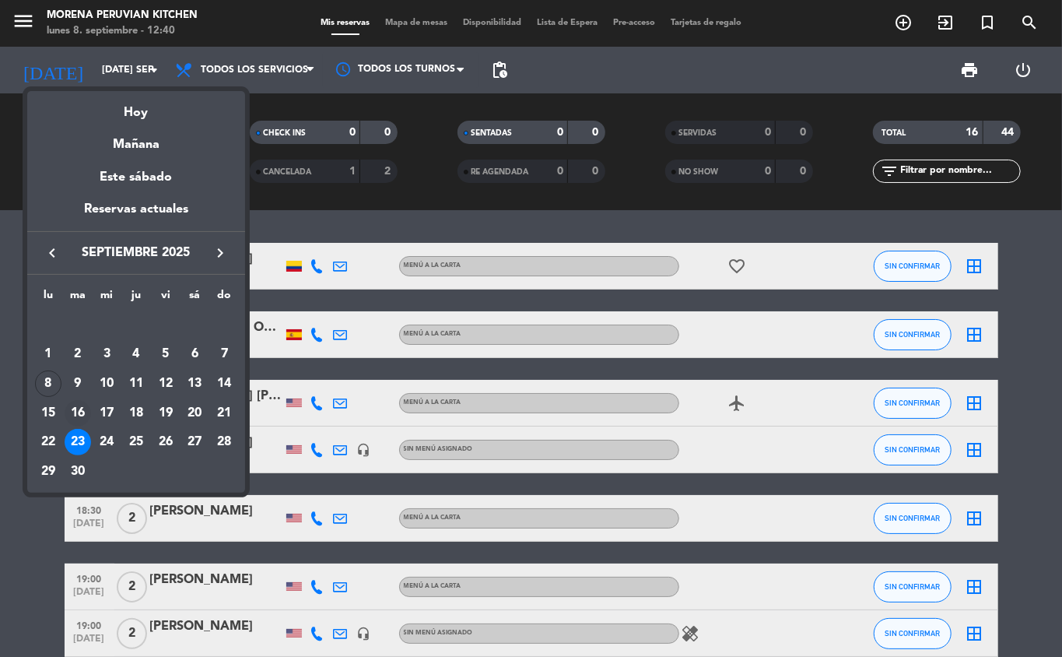
click at [79, 418] on div "16" at bounding box center [78, 413] width 26 height 26
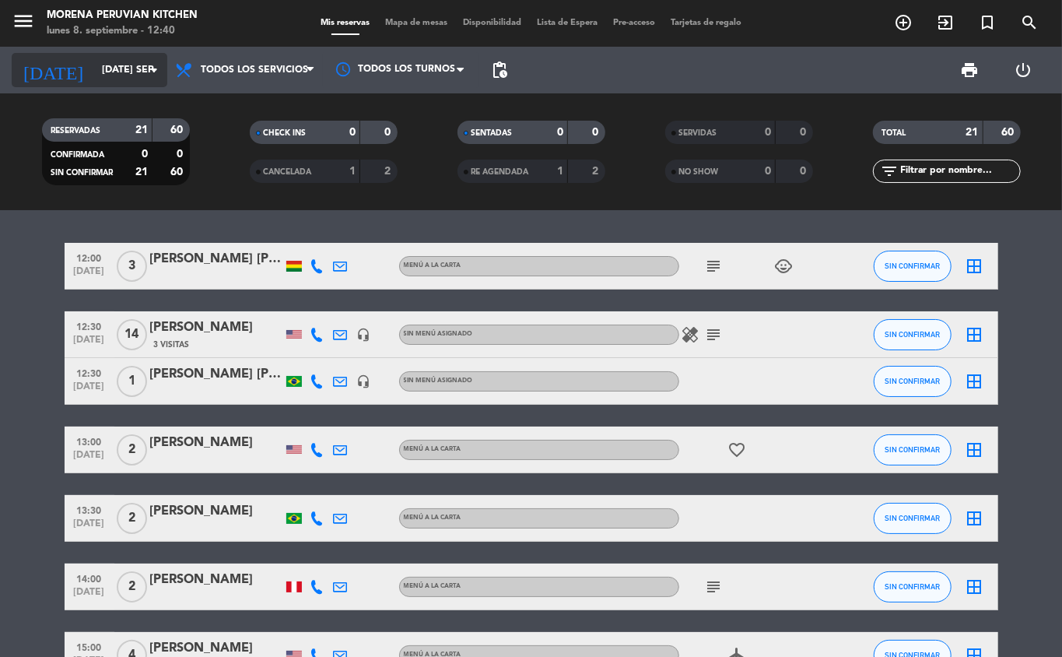
click at [135, 67] on input "[DATE] sep." at bounding box center [159, 70] width 131 height 26
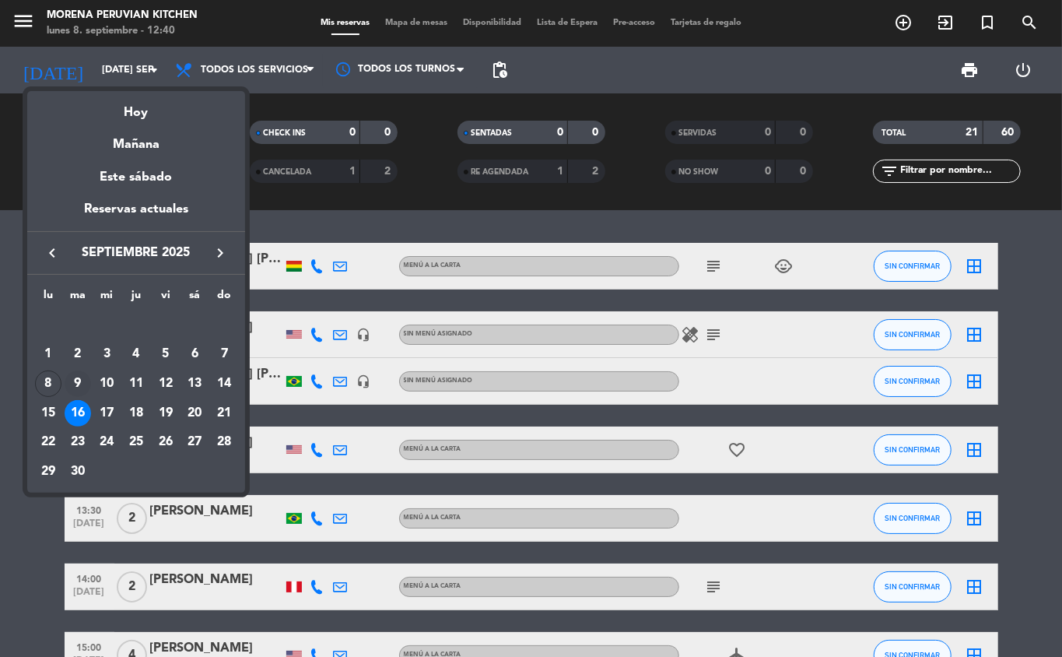
click at [73, 386] on div "9" at bounding box center [78, 383] width 26 height 26
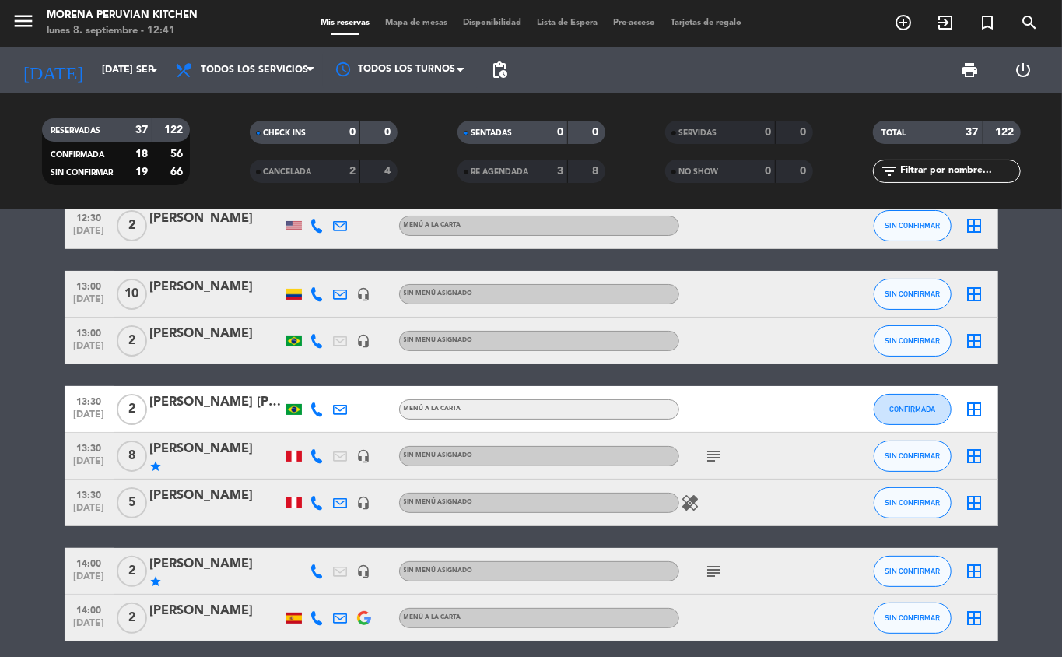
scroll to position [110, 0]
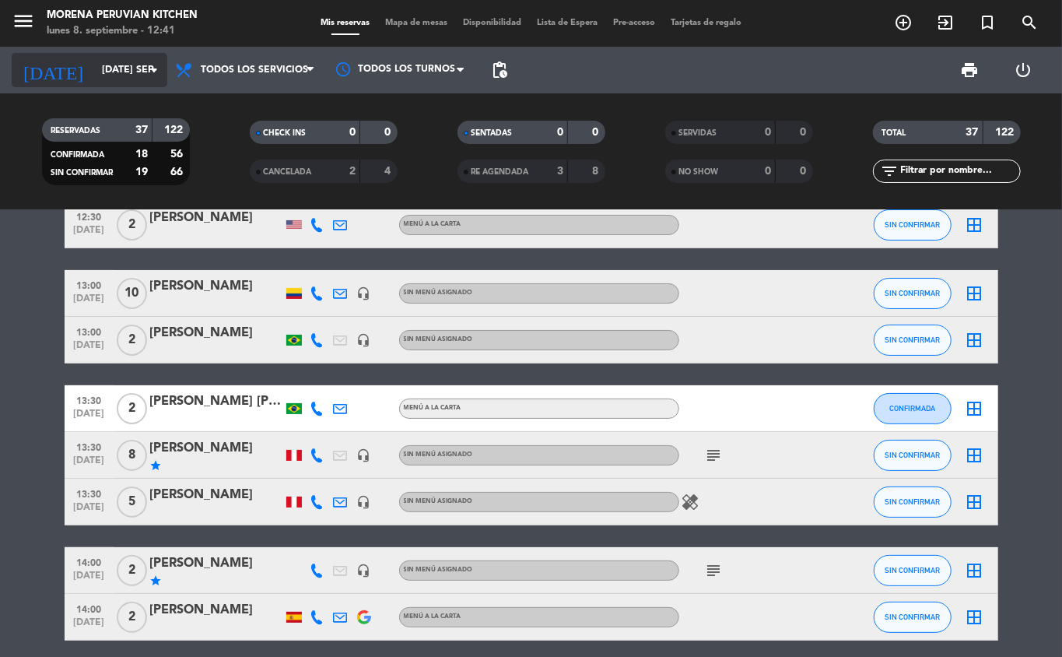
click at [116, 69] on input "[DATE] sep." at bounding box center [159, 70] width 131 height 26
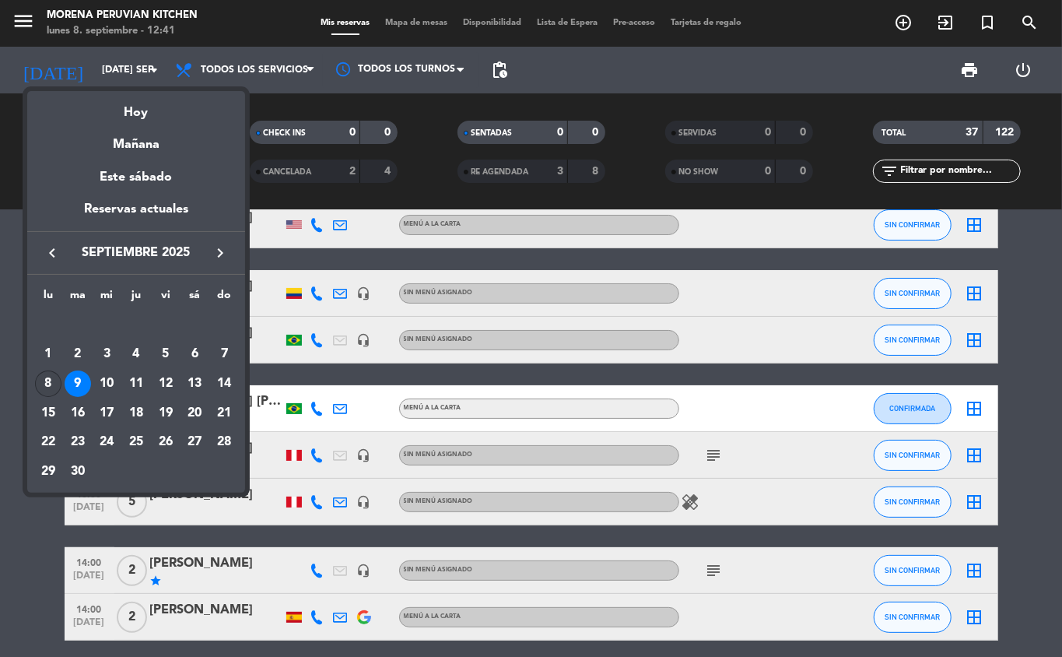
click at [47, 384] on div "8" at bounding box center [48, 383] width 26 height 26
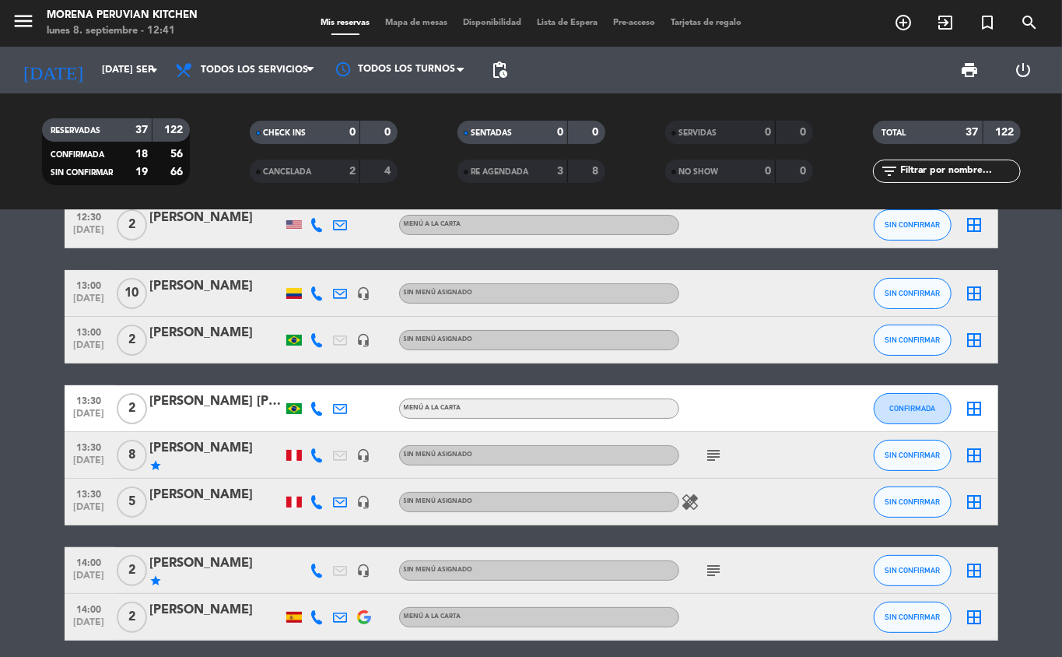
type input "lun. [DATE]"
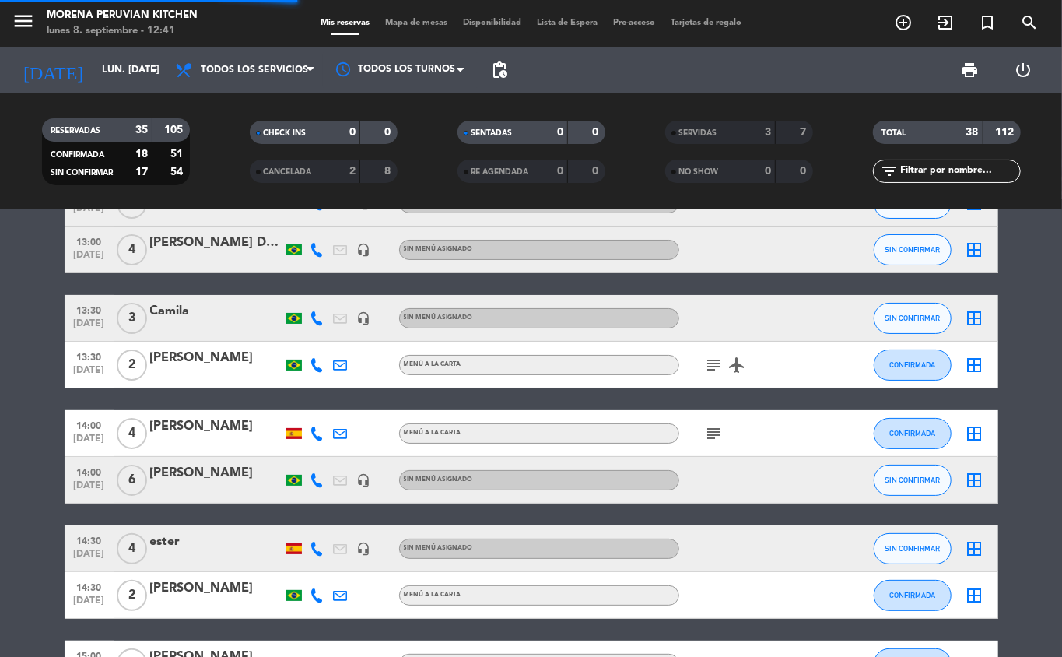
scroll to position [0, 0]
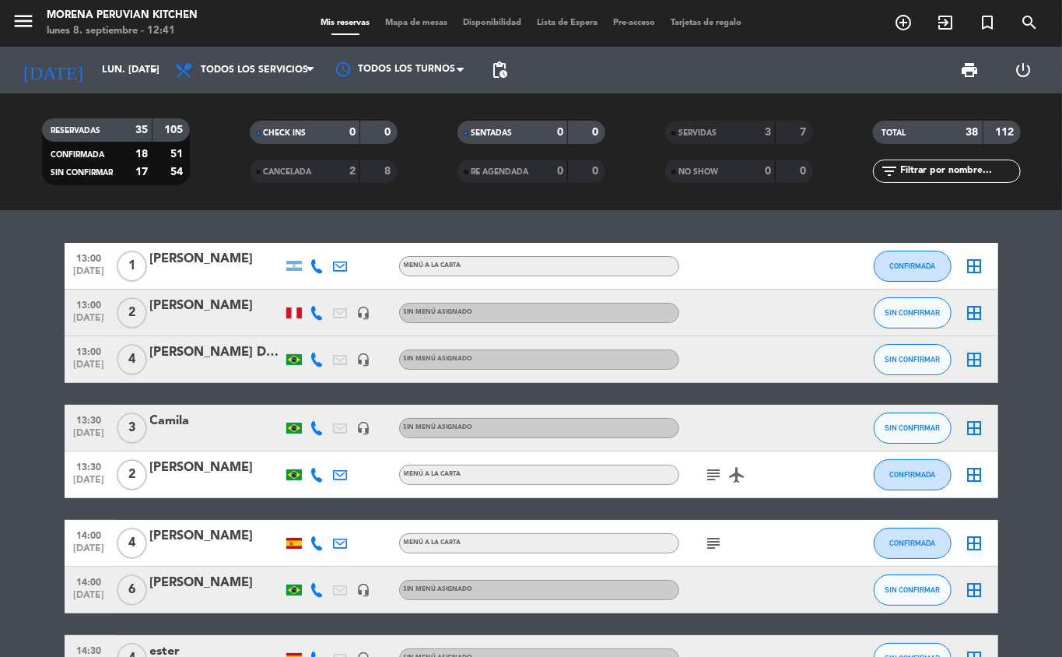
click at [191, 306] on div "[PERSON_NAME]" at bounding box center [216, 306] width 132 height 20
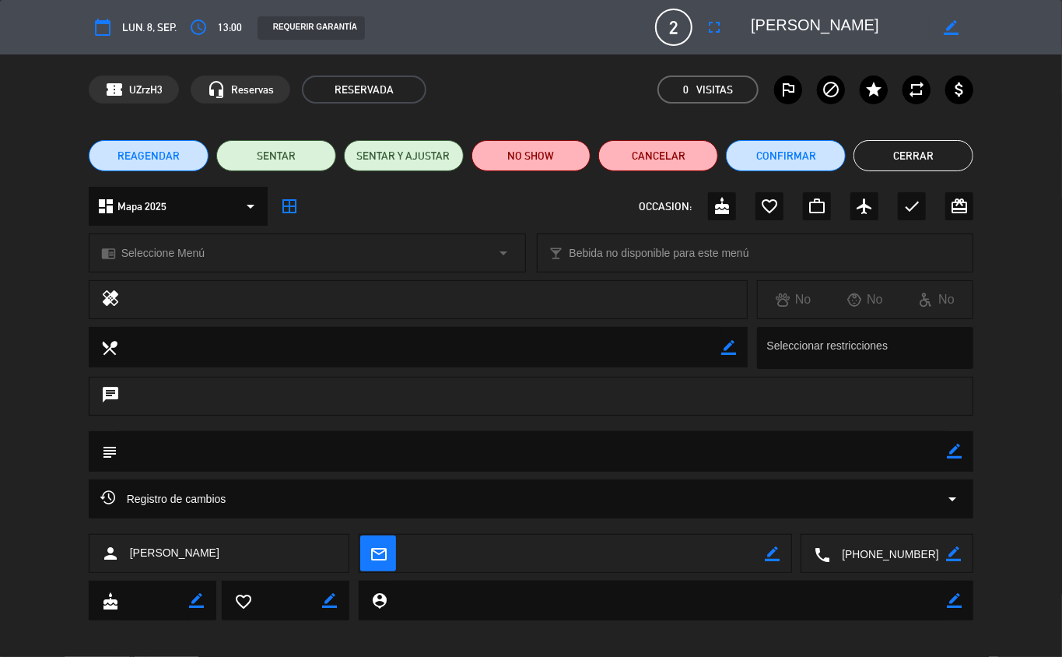
click at [174, 156] on span "REAGENDAR" at bounding box center [148, 156] width 62 height 16
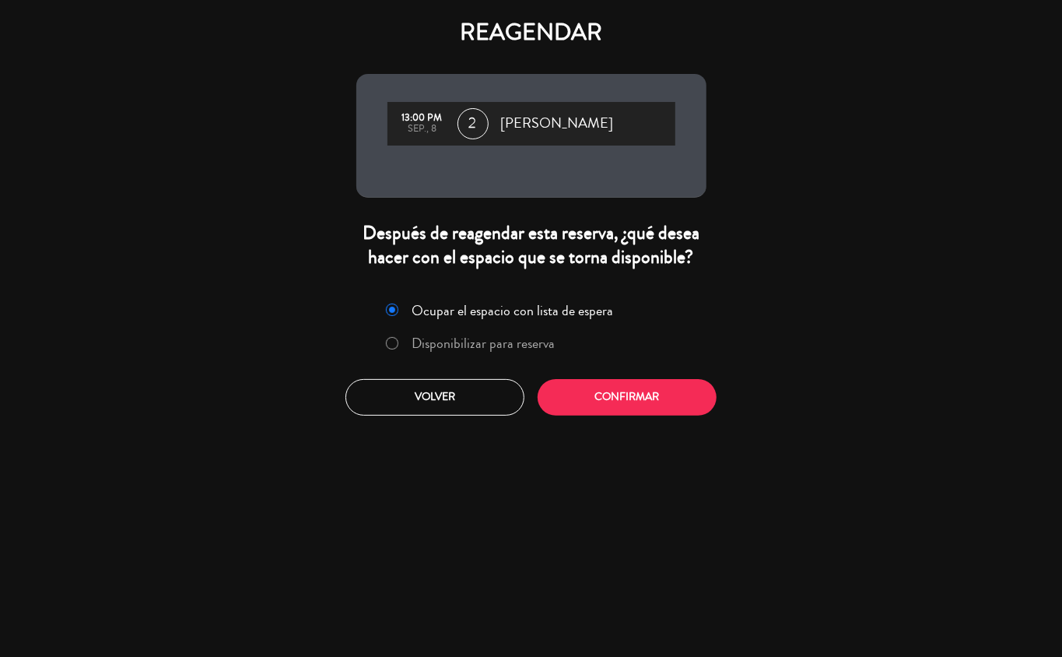
click at [504, 341] on label "Disponibilizar para reserva" at bounding box center [483, 343] width 143 height 14
click at [641, 396] on button "Confirmar" at bounding box center [627, 397] width 179 height 37
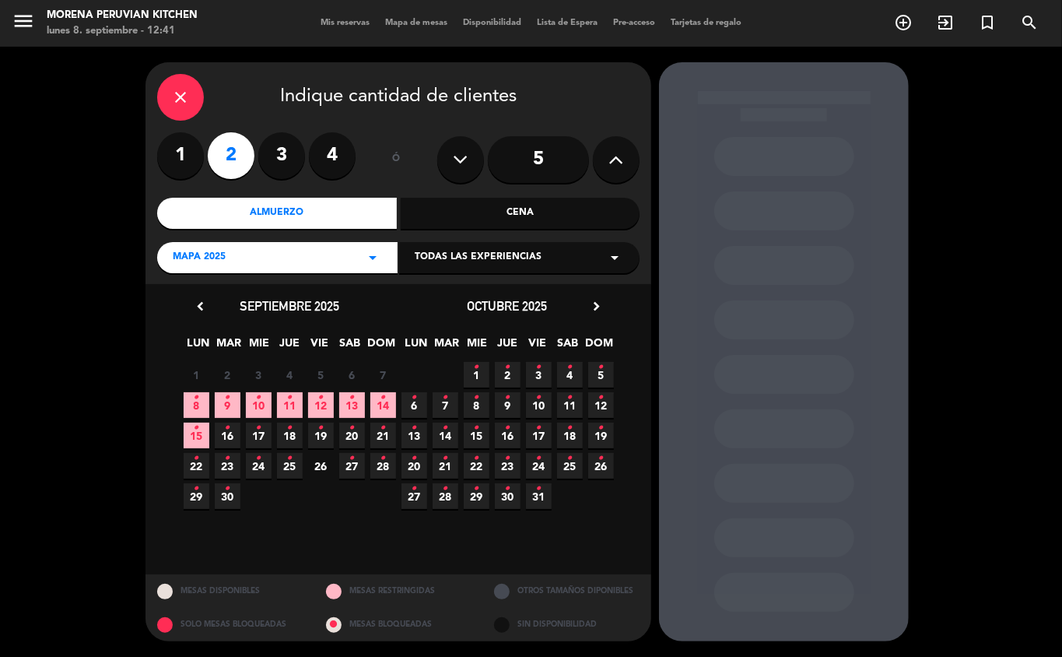
click at [227, 397] on icon "•" at bounding box center [227, 397] width 5 height 25
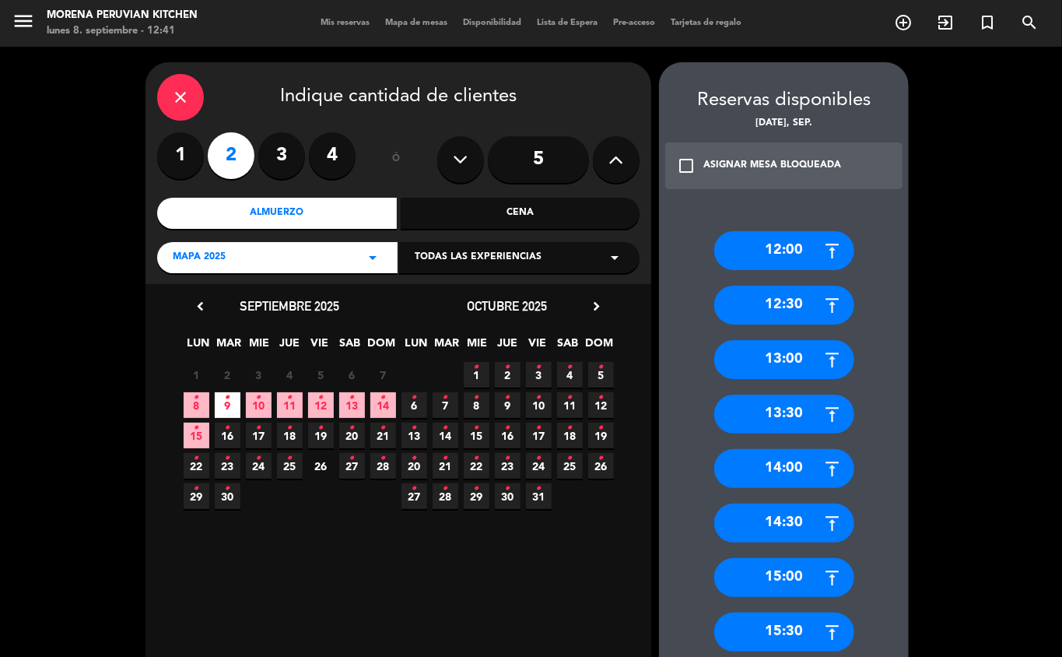
click at [795, 361] on div "13:00" at bounding box center [784, 359] width 140 height 39
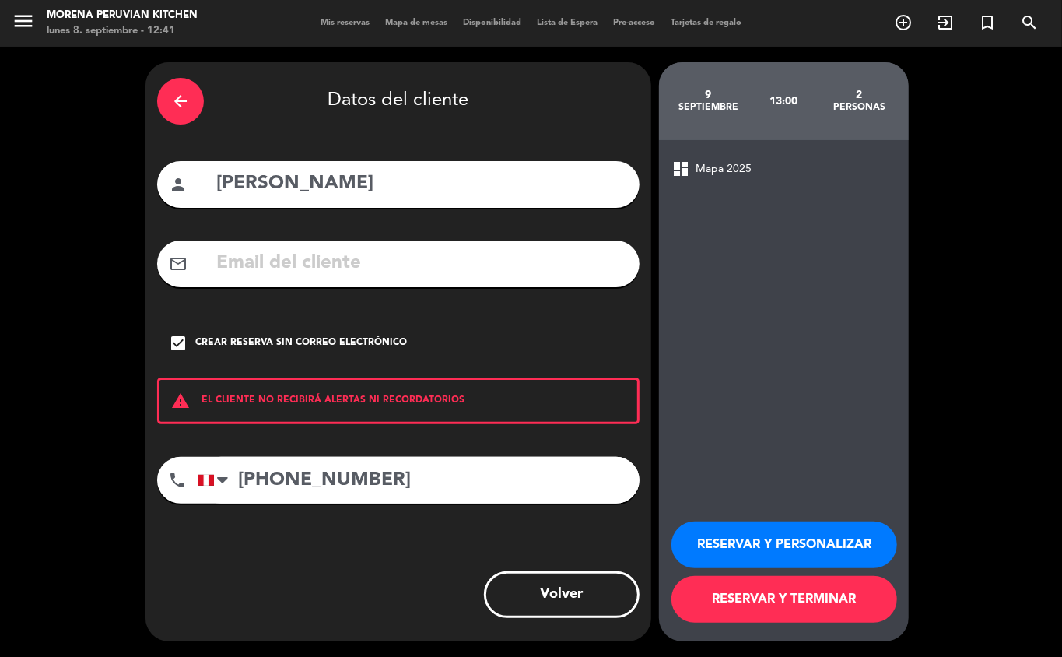
click at [788, 614] on button "RESERVAR Y TERMINAR" at bounding box center [784, 599] width 226 height 47
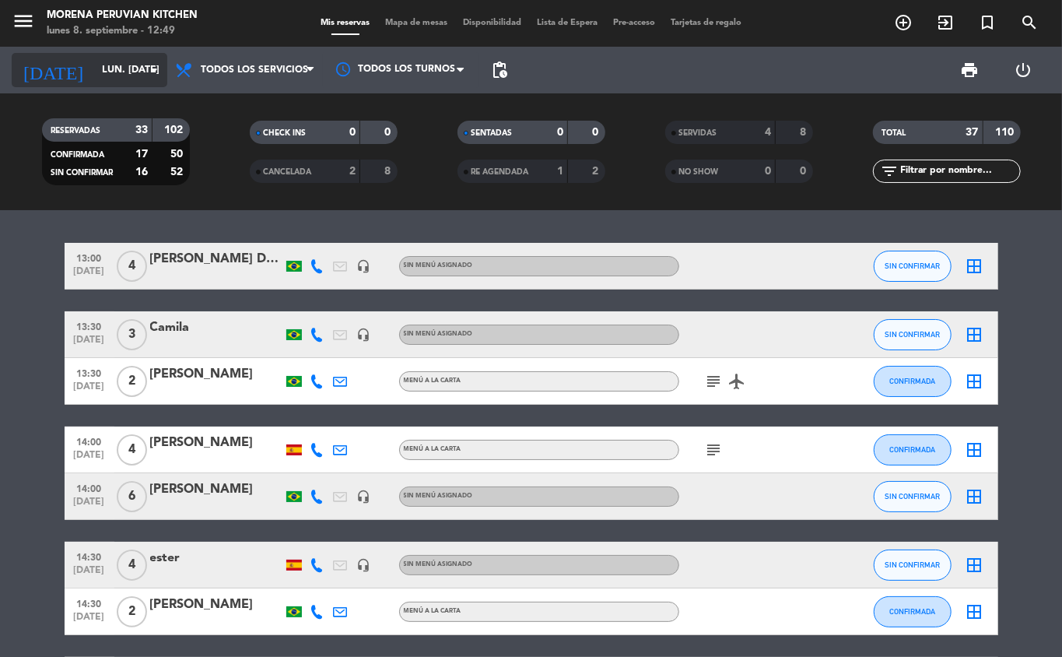
click at [131, 69] on input "lun. [DATE]" at bounding box center [159, 70] width 131 height 26
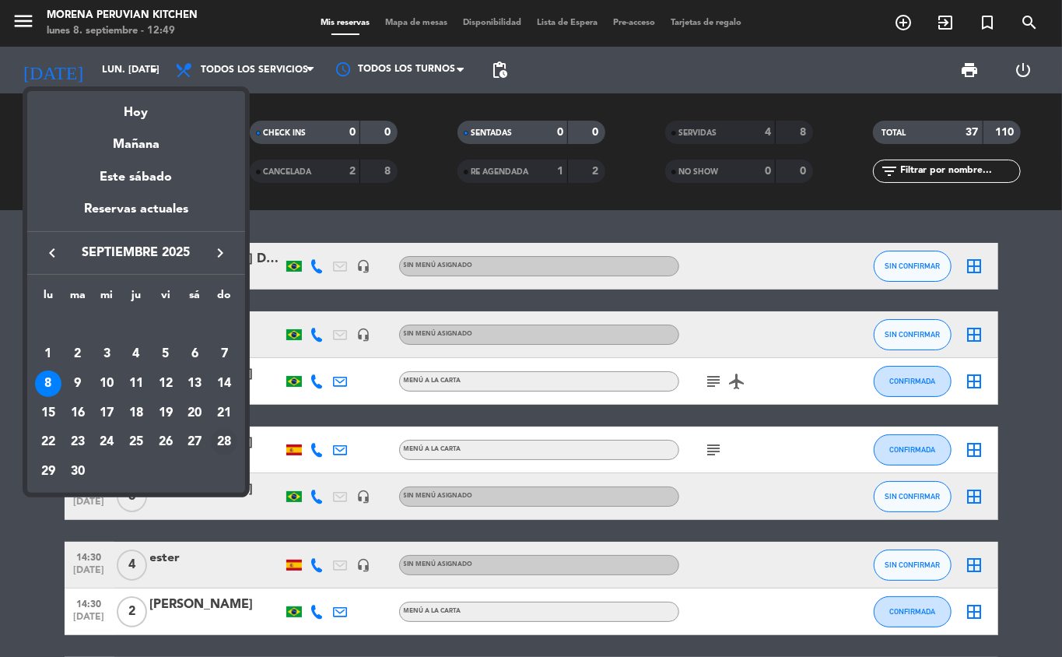
click at [219, 449] on div "28" at bounding box center [224, 442] width 26 height 26
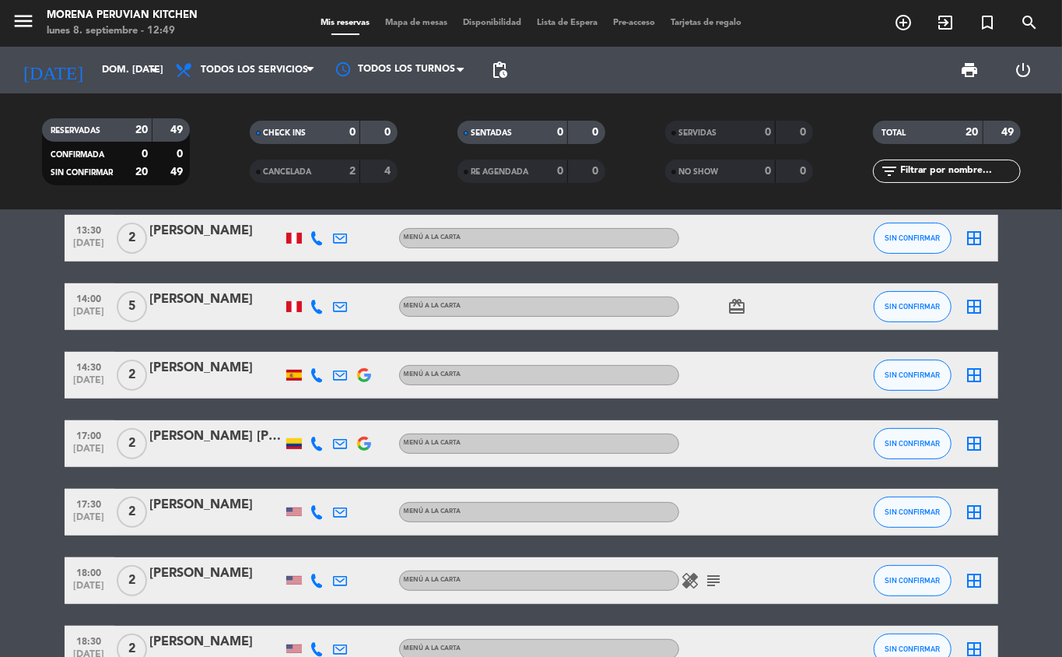
scroll to position [232, 0]
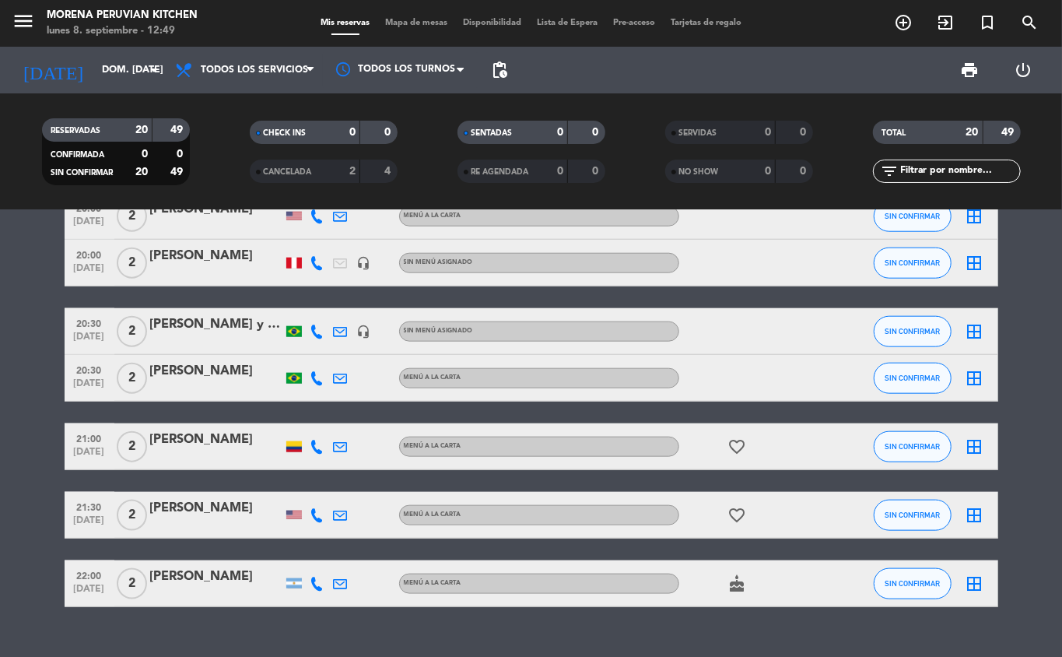
click at [370, 380] on div at bounding box center [363, 378] width 23 height 46
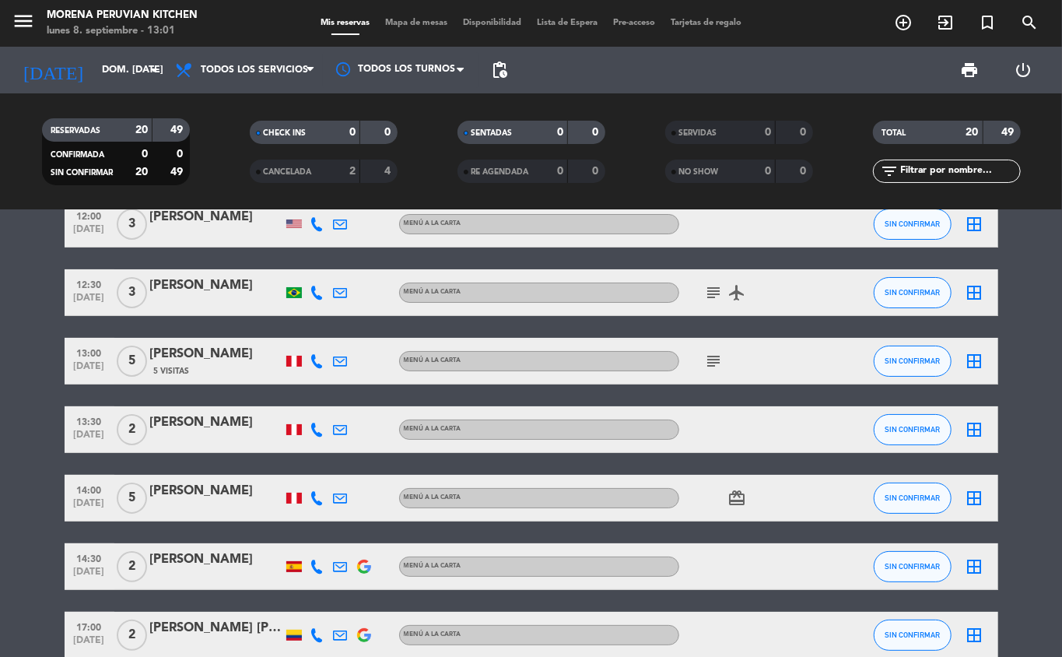
scroll to position [0, 0]
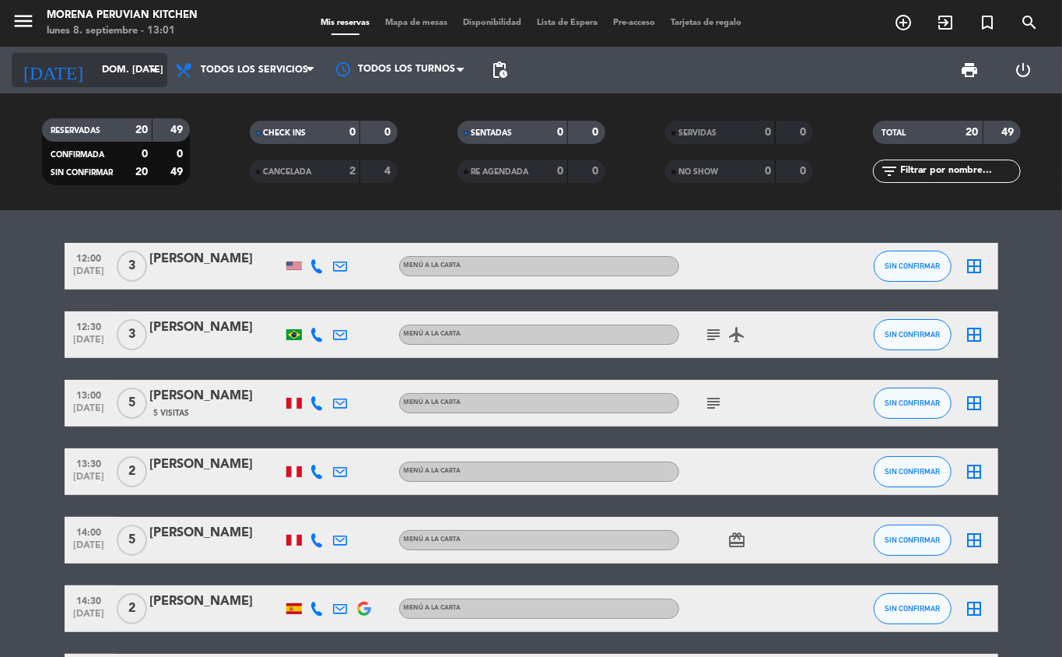
click at [123, 69] on input "dom. [DATE]" at bounding box center [159, 70] width 131 height 26
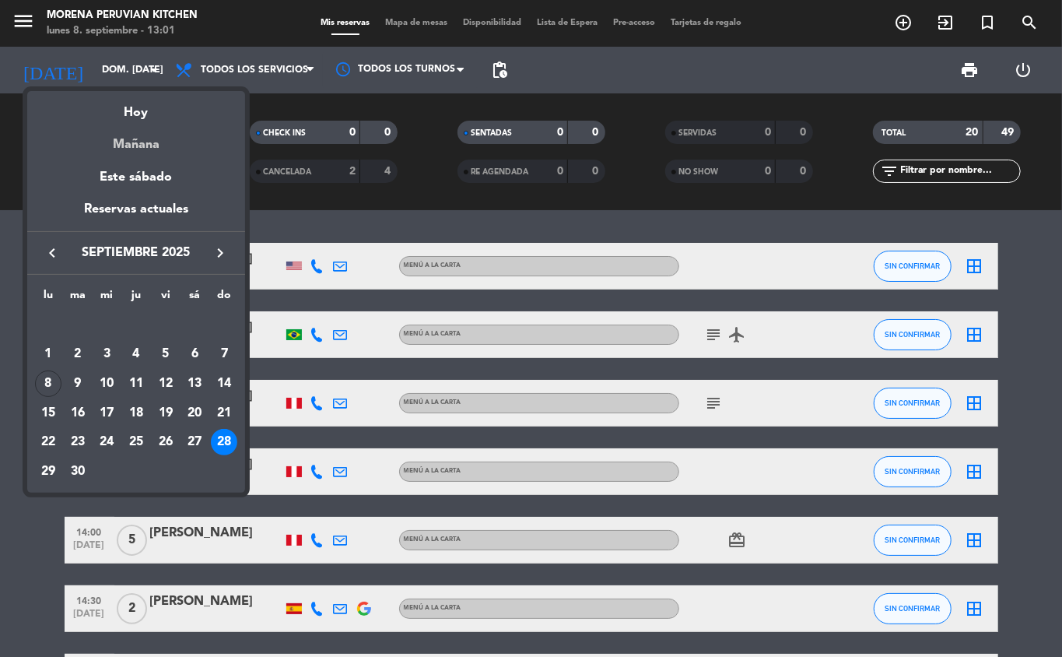
click at [168, 145] on div "Mañana" at bounding box center [136, 139] width 218 height 32
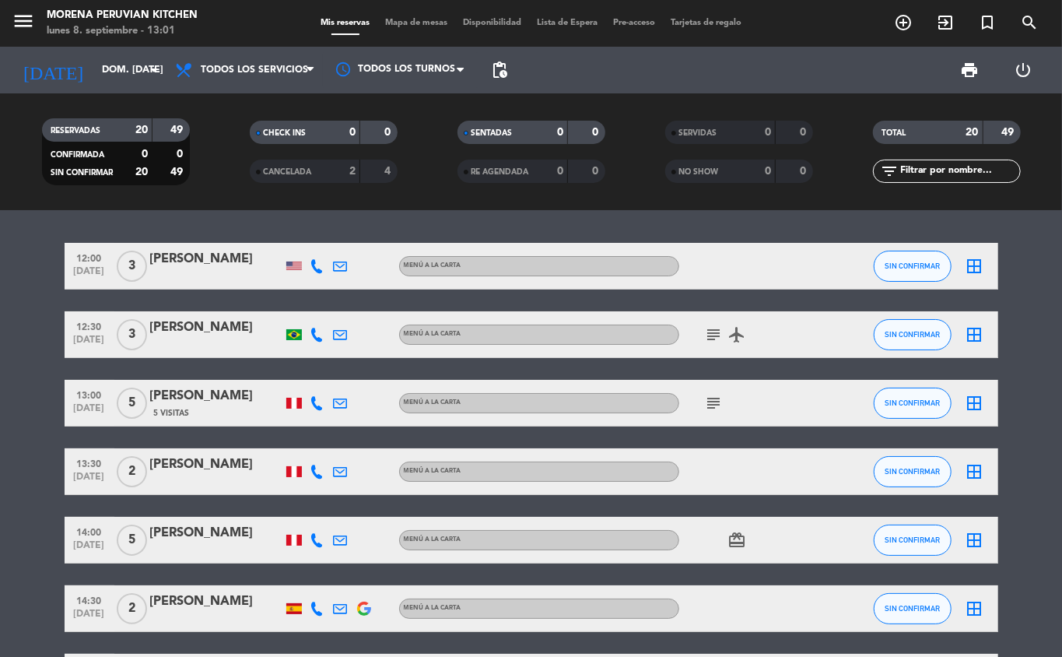
type input "[DATE] sep."
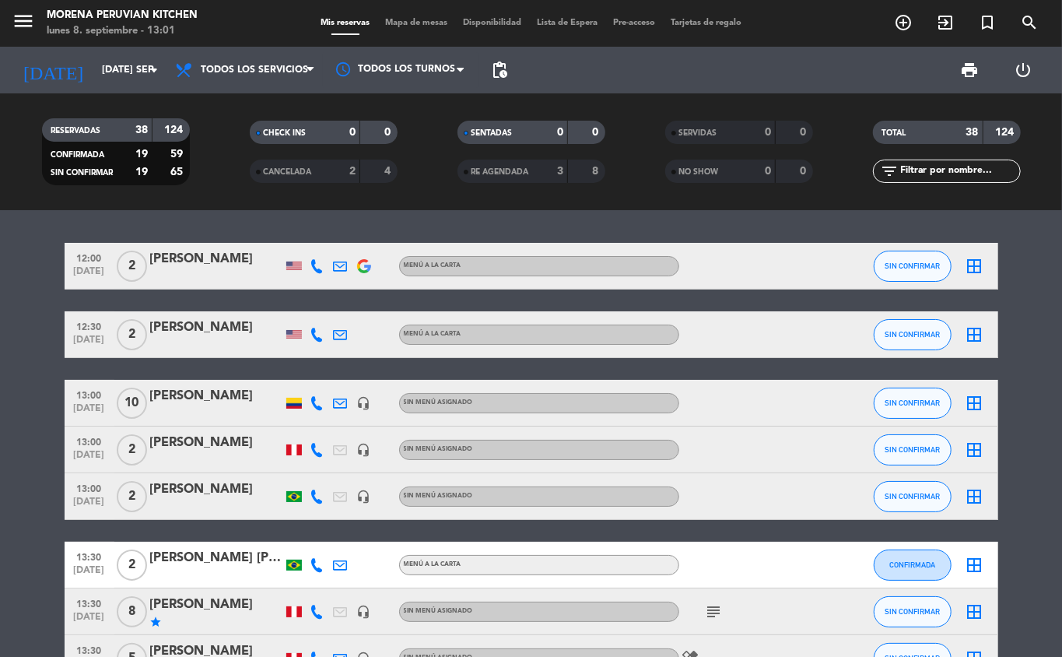
click at [901, 16] on icon "add_circle_outline" at bounding box center [903, 22] width 19 height 19
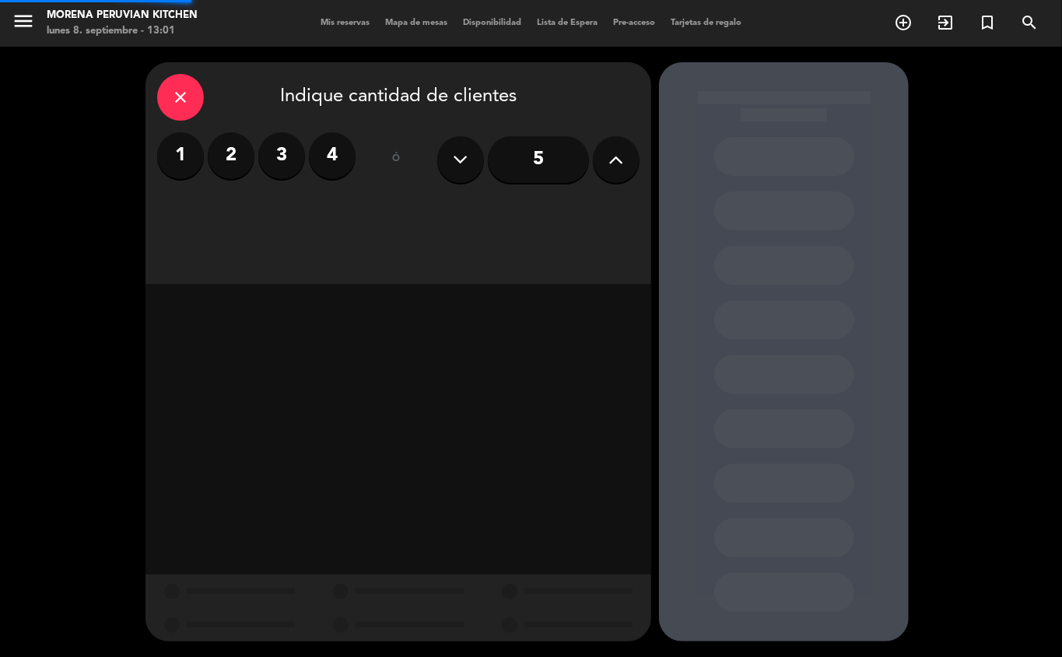
click at [234, 153] on label "2" at bounding box center [231, 155] width 47 height 47
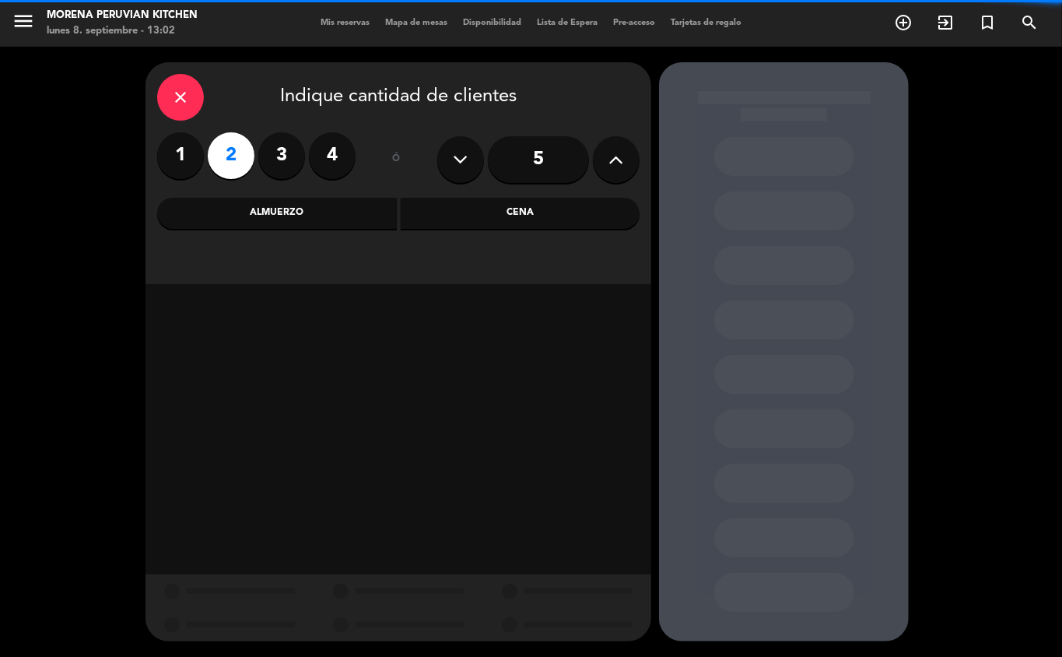
click at [325, 221] on div "Almuerzo" at bounding box center [277, 213] width 240 height 31
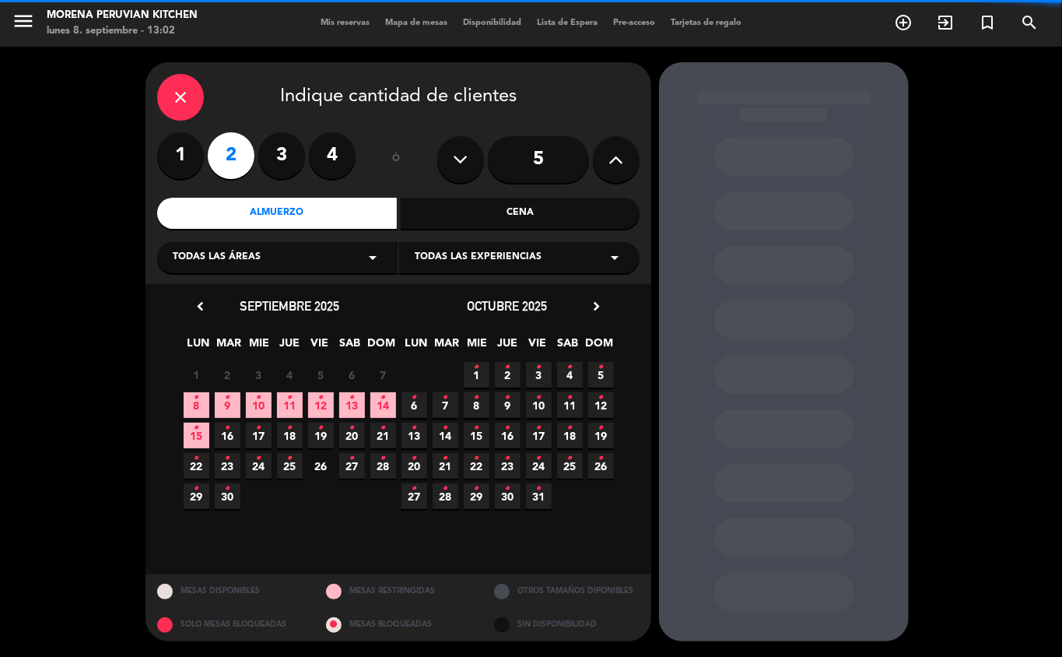
click at [227, 397] on icon "•" at bounding box center [227, 397] width 5 height 25
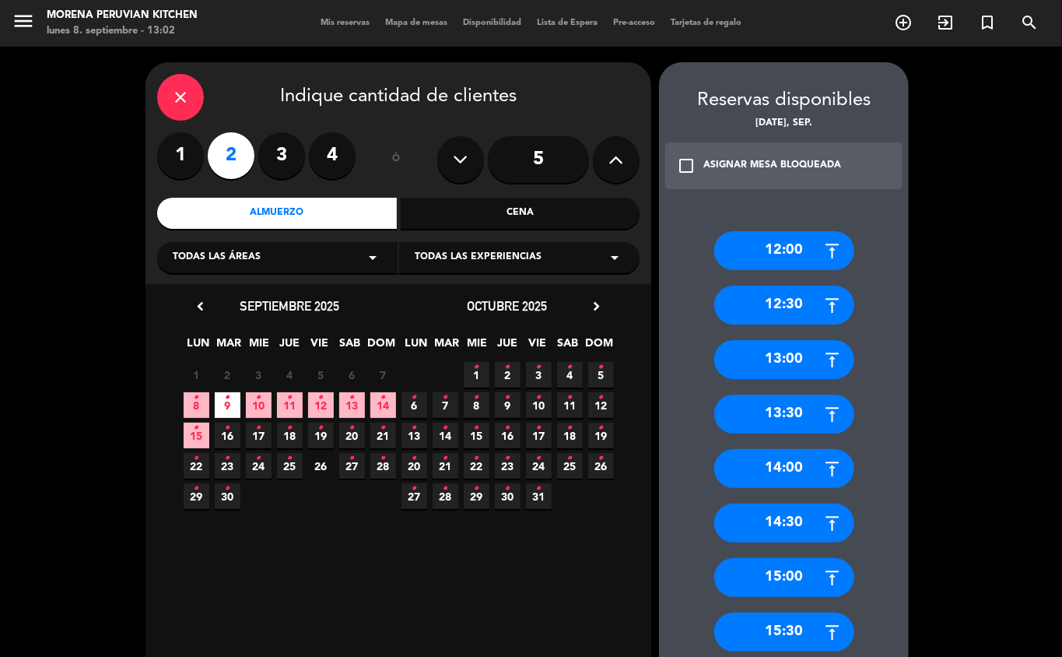
click at [807, 243] on div "12:00" at bounding box center [784, 250] width 140 height 39
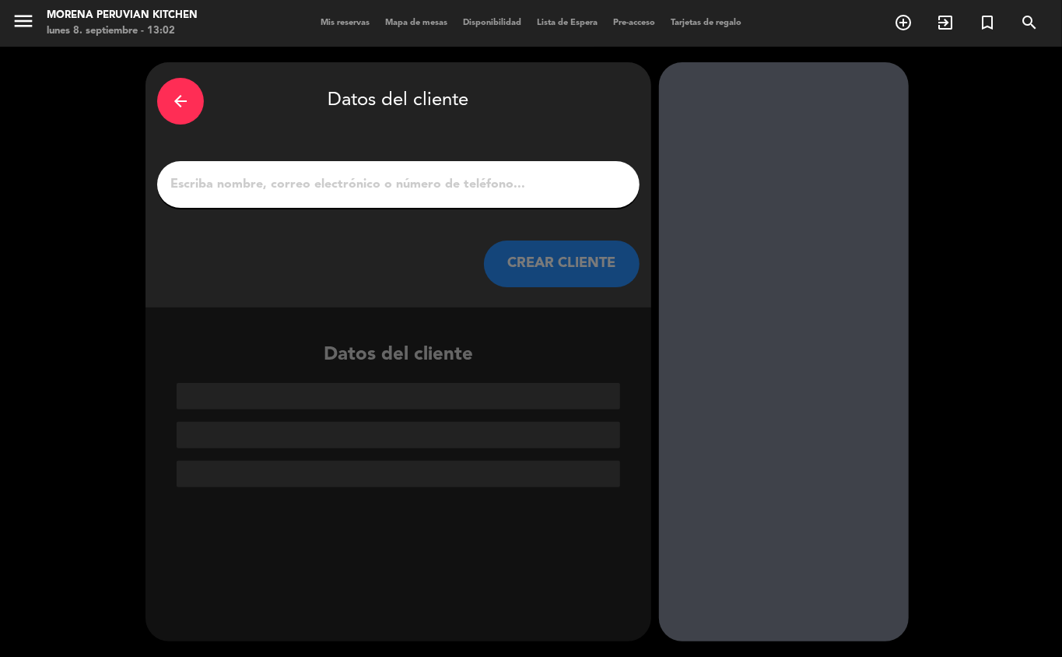
click at [182, 103] on icon "arrow_back" at bounding box center [180, 101] width 19 height 19
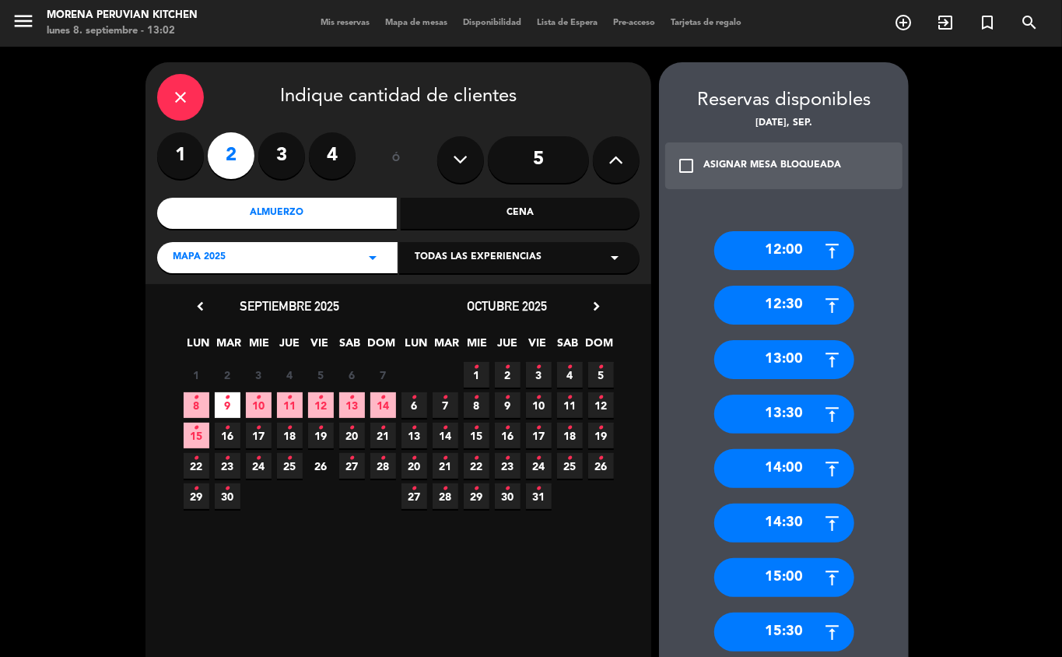
click at [806, 310] on div "12:30" at bounding box center [784, 305] width 140 height 39
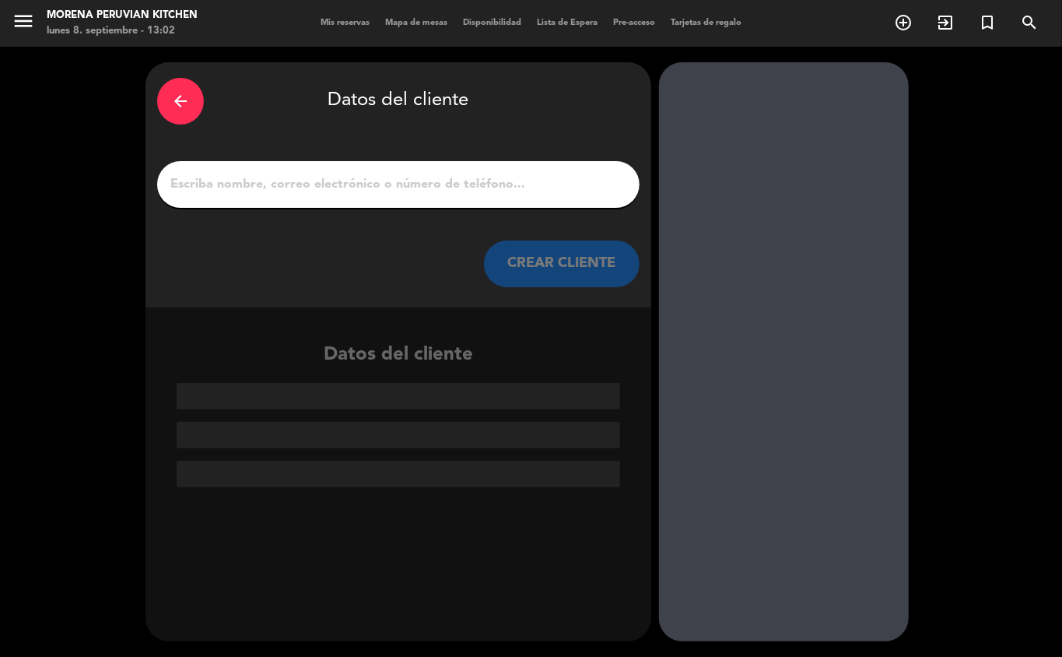
click at [352, 185] on input "1" at bounding box center [398, 185] width 459 height 22
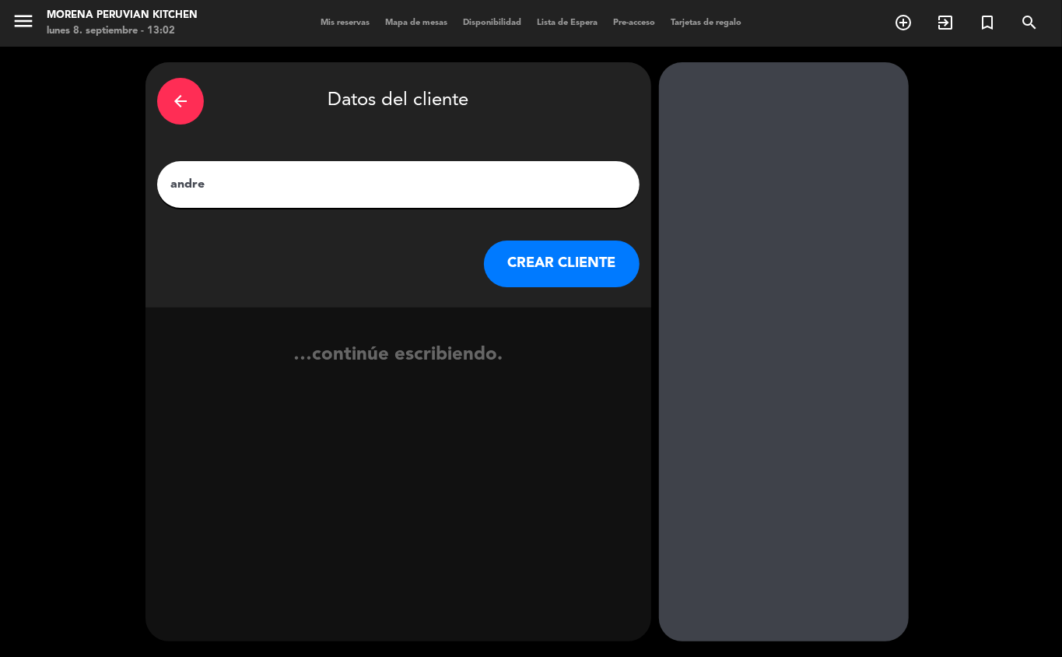
type input "[PERSON_NAME]"
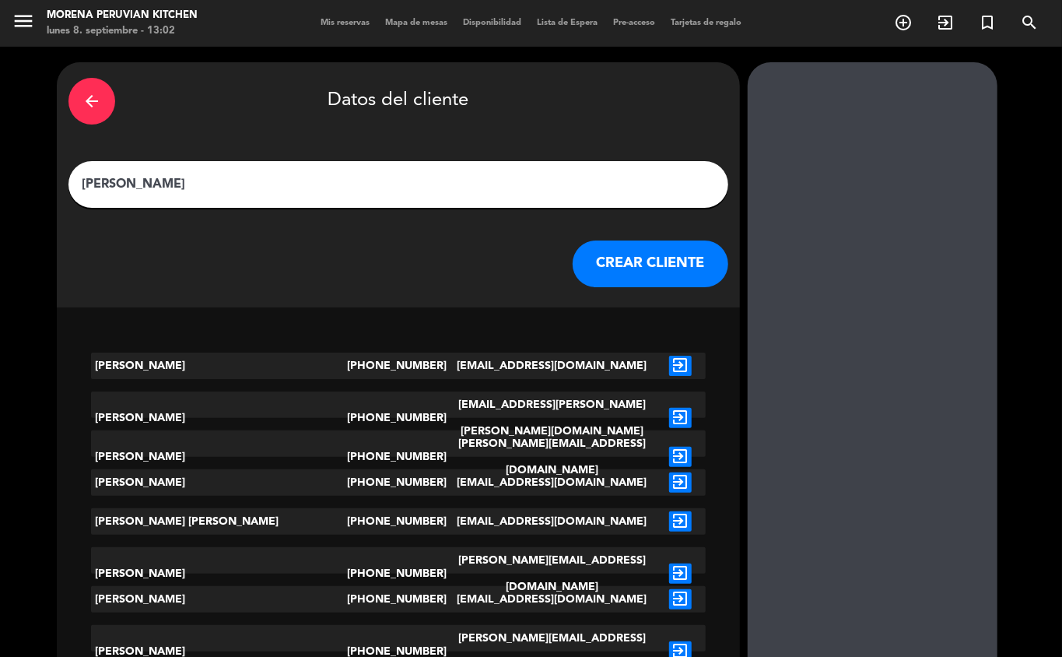
click at [573, 246] on button "CREAR CLIENTE" at bounding box center [651, 263] width 156 height 47
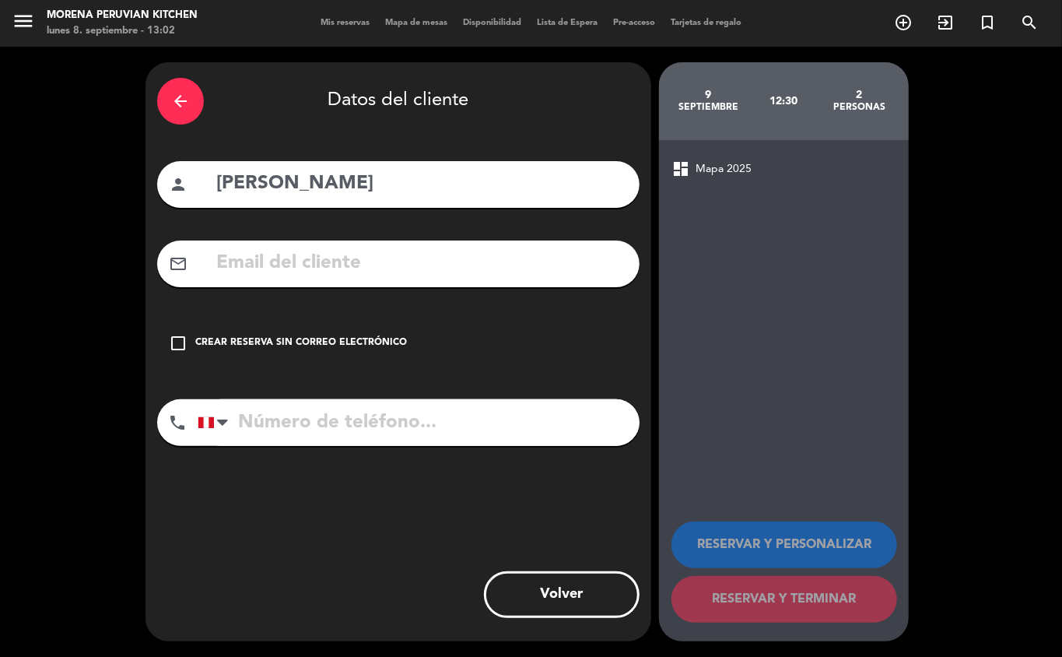
click at [333, 338] on div "Crear reserva sin correo electrónico" at bounding box center [301, 343] width 212 height 16
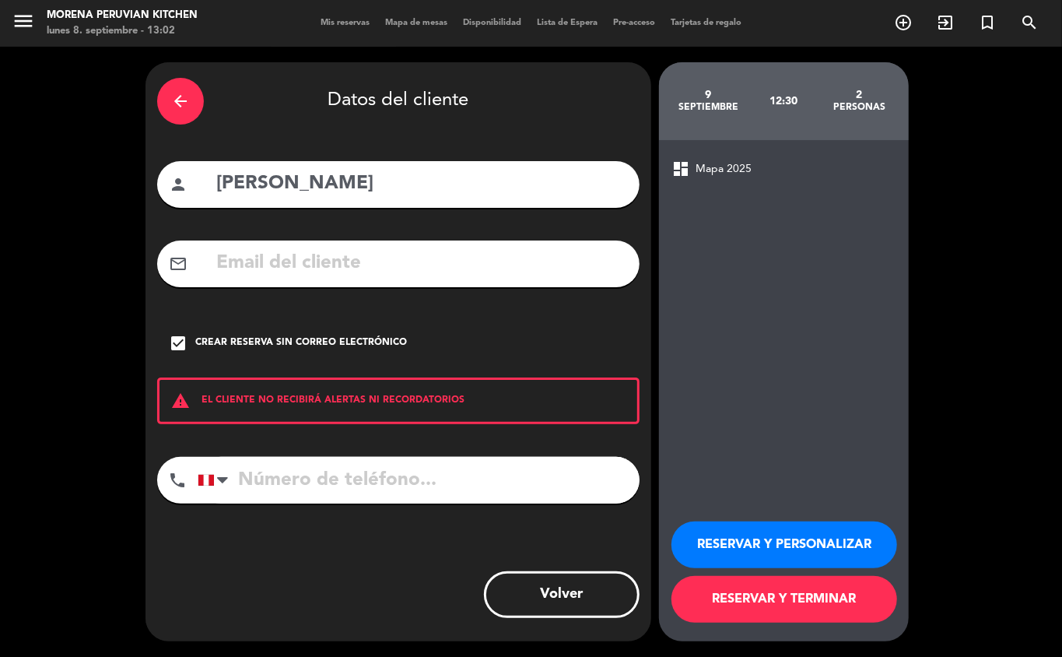
click at [343, 470] on input "tel" at bounding box center [419, 480] width 442 height 47
type input "932523474"
click at [810, 595] on button "RESERVAR Y TERMINAR" at bounding box center [784, 599] width 226 height 47
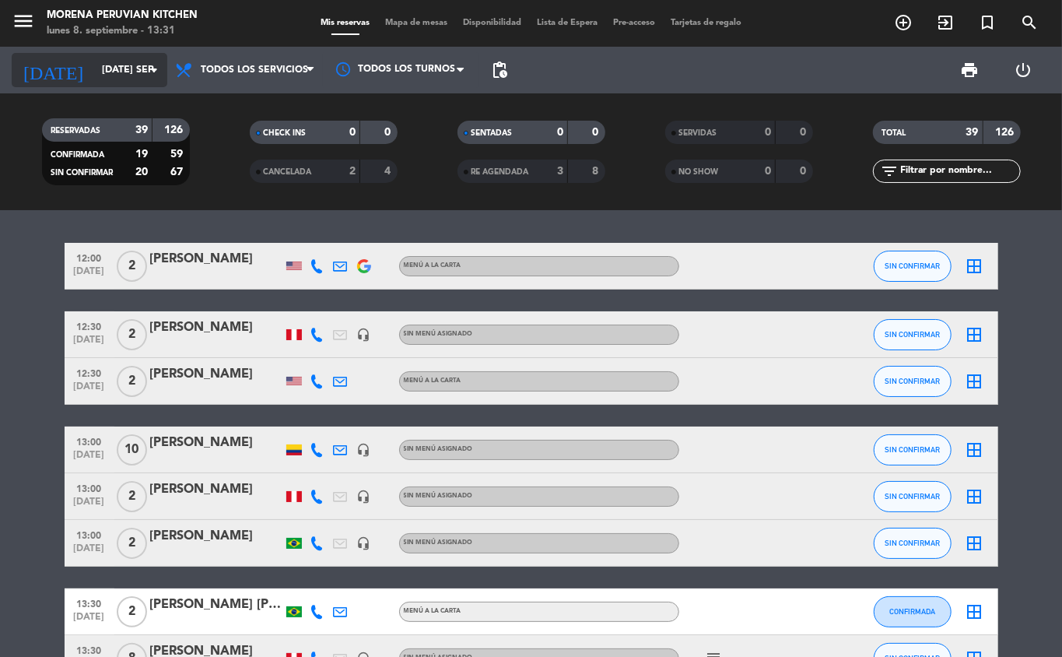
click at [131, 69] on input "[DATE] sep." at bounding box center [159, 70] width 131 height 26
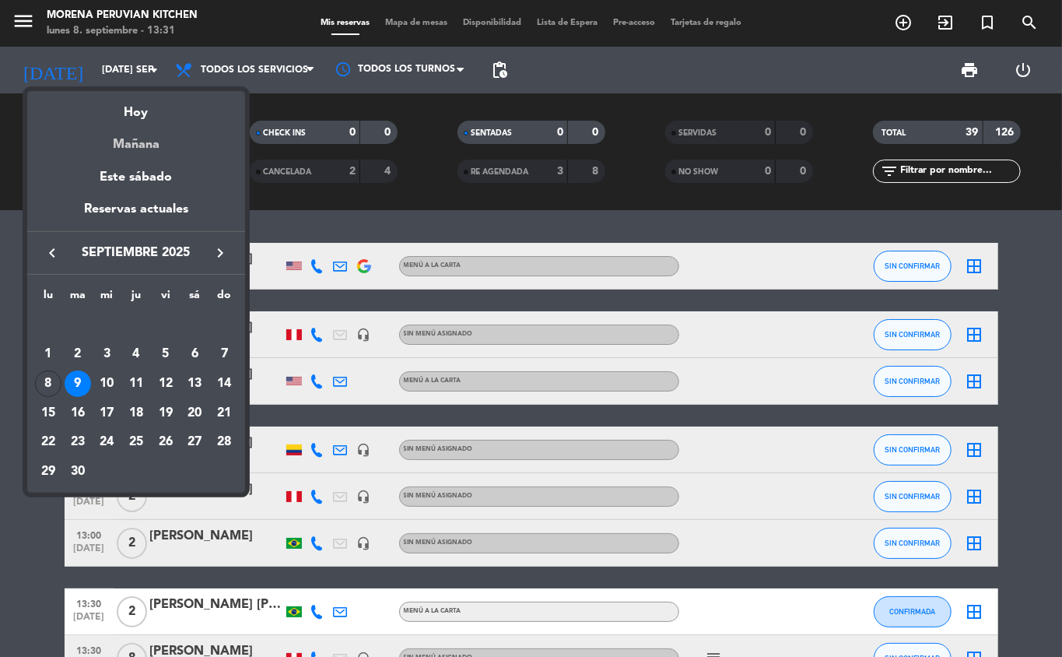
click at [153, 142] on div "Mañana" at bounding box center [136, 139] width 218 height 32
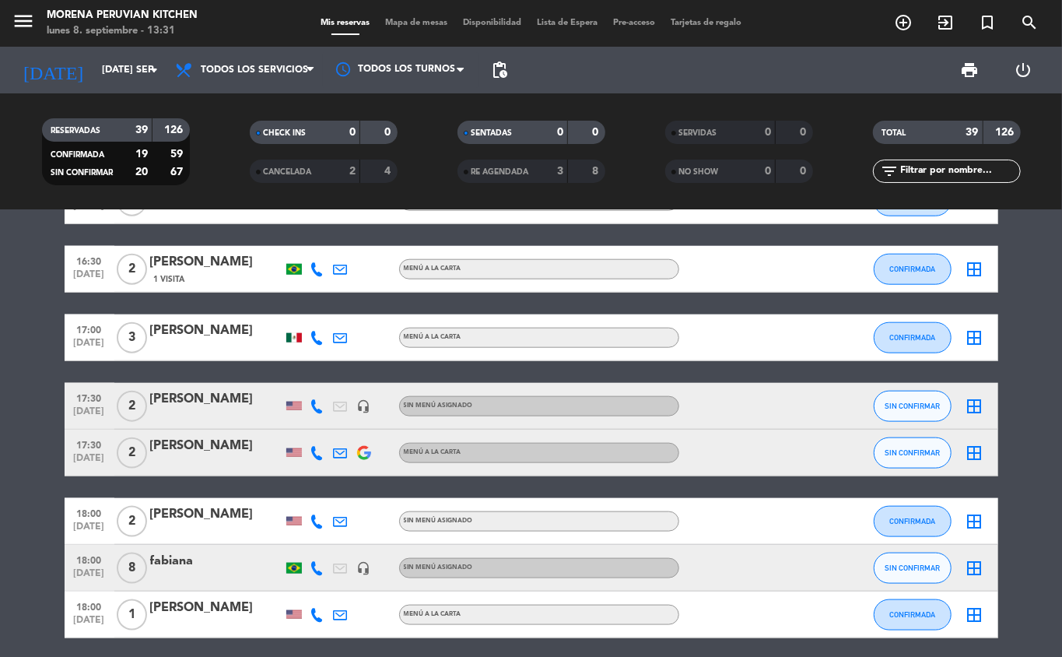
scroll to position [943, 0]
